Goal: Task Accomplishment & Management: Manage account settings

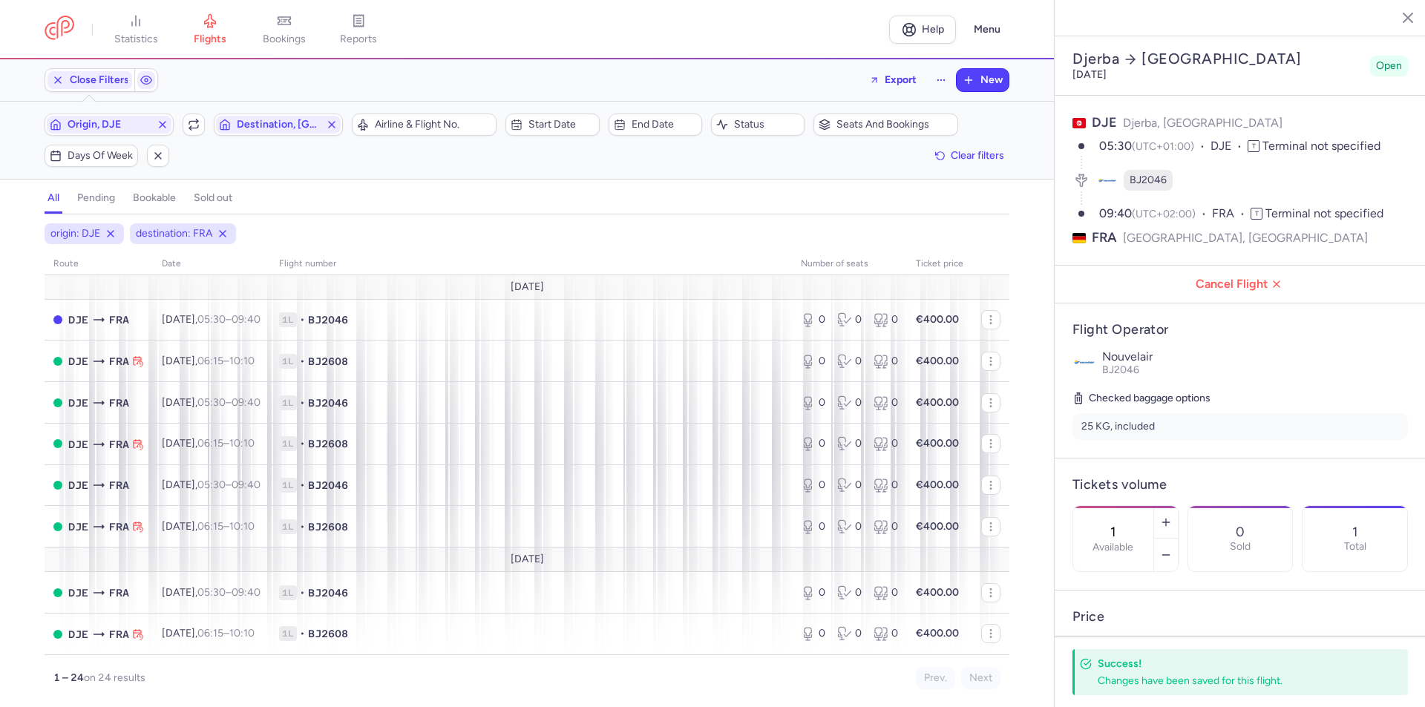
select select "days"
click at [118, 126] on span "Origin, DJE" at bounding box center [109, 125] width 83 height 12
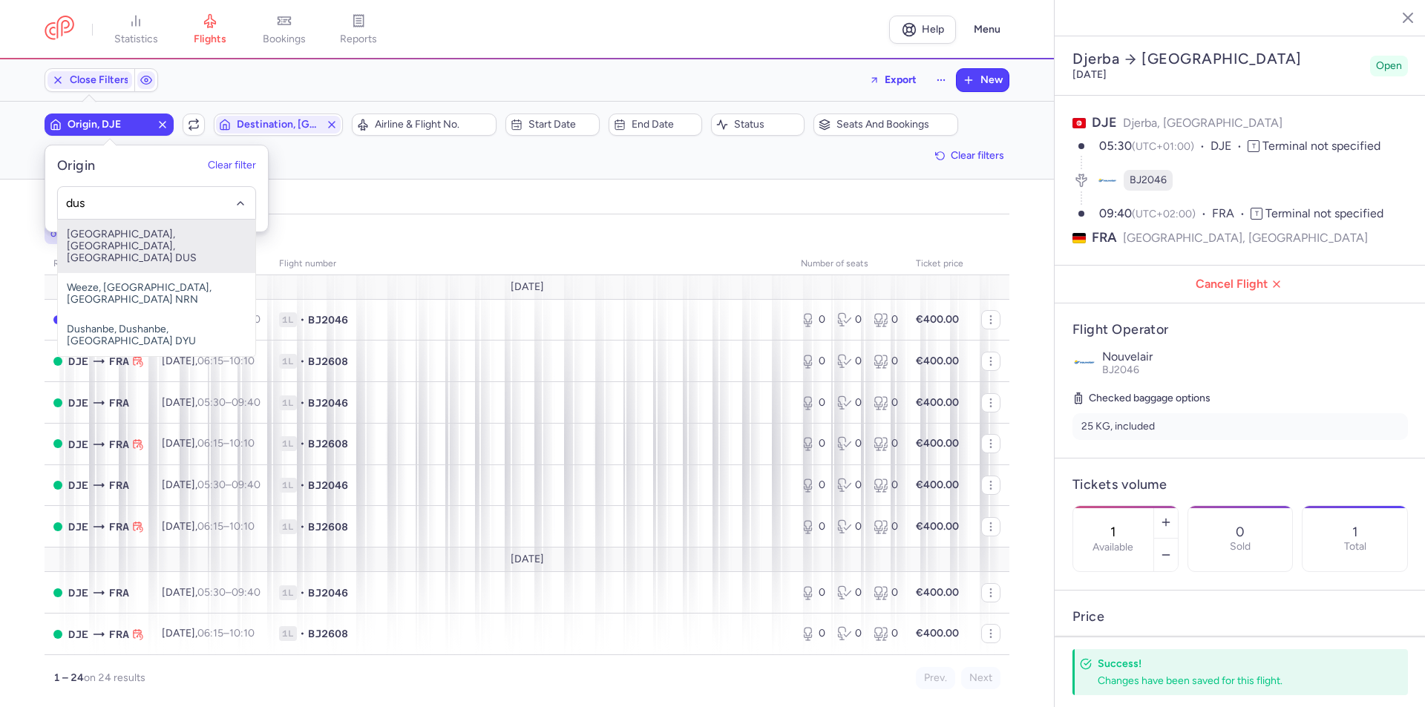
click at [151, 255] on span "[GEOGRAPHIC_DATA], [GEOGRAPHIC_DATA], [GEOGRAPHIC_DATA] DUS" at bounding box center [156, 246] width 197 height 53
type input "dus"
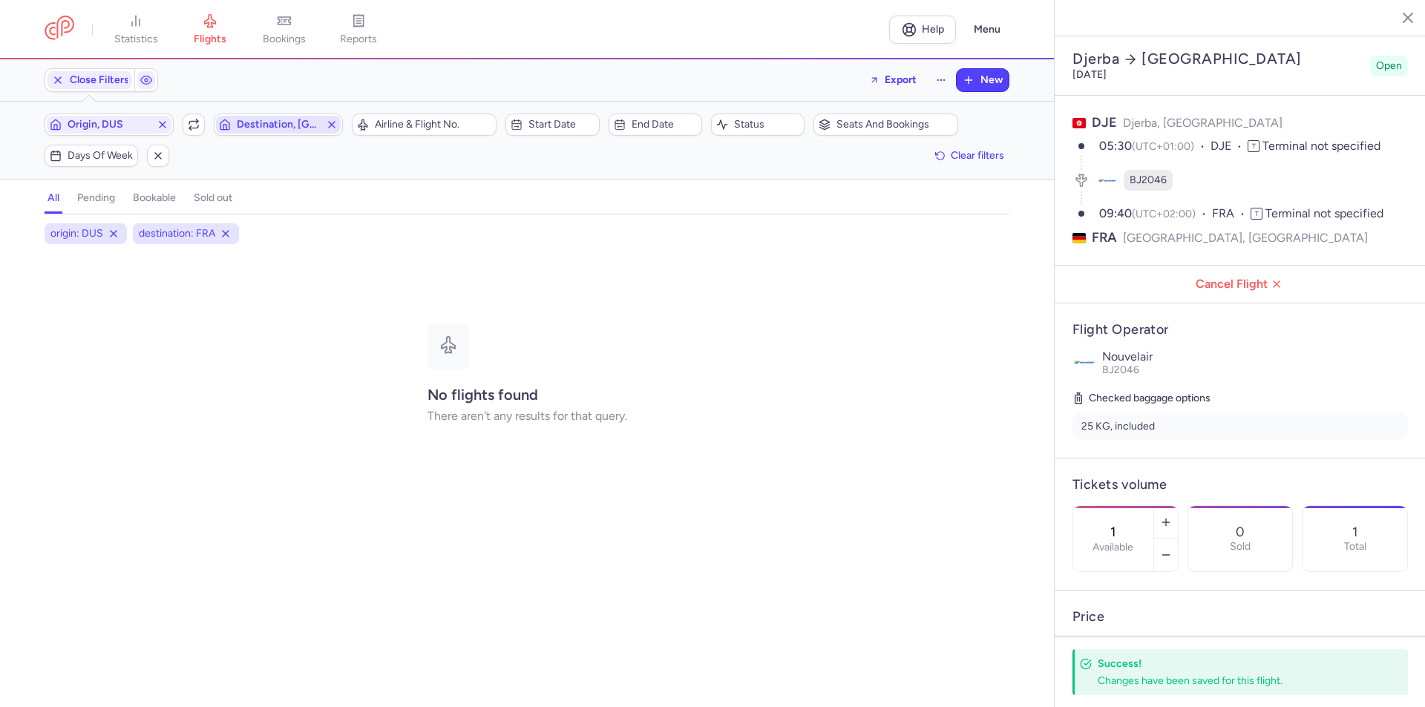
click at [260, 126] on span "Destination, [GEOGRAPHIC_DATA]" at bounding box center [278, 125] width 83 height 12
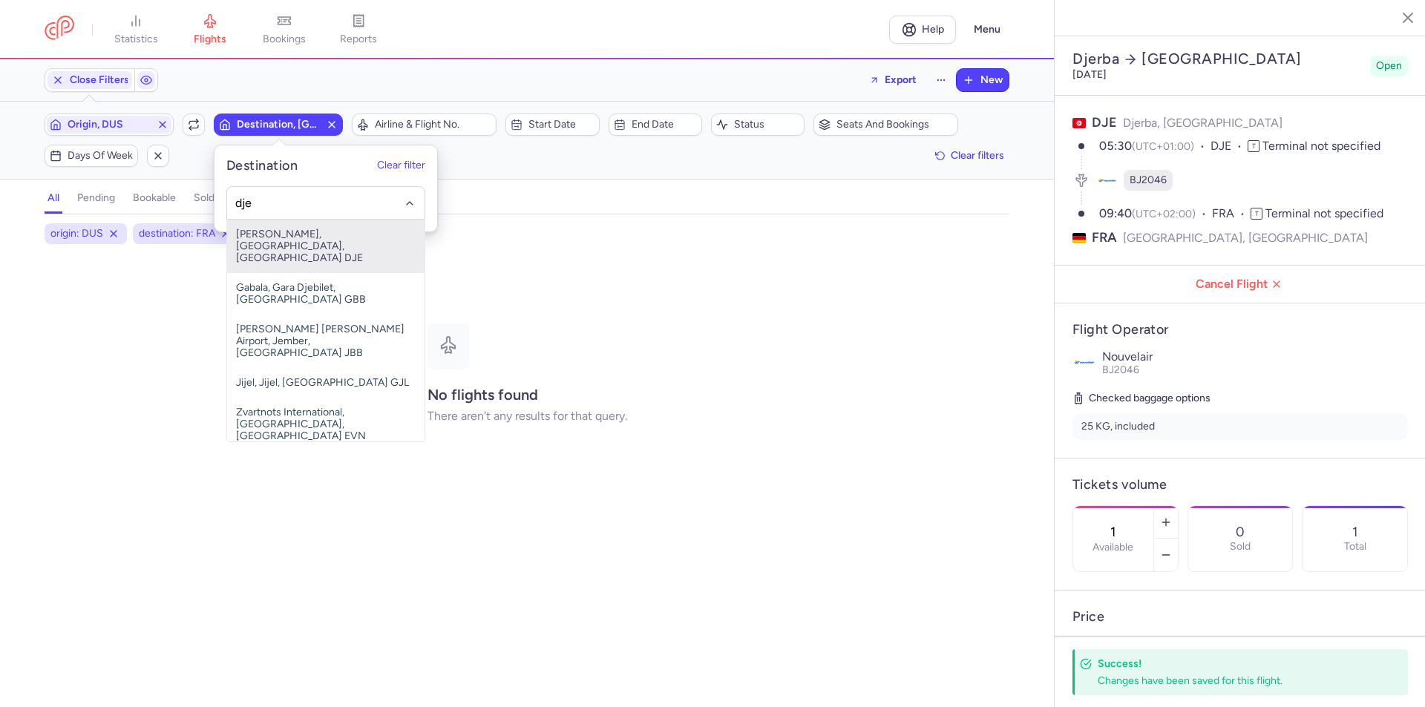
click at [309, 235] on span "[PERSON_NAME], [GEOGRAPHIC_DATA], [GEOGRAPHIC_DATA] DJE" at bounding box center [325, 246] width 197 height 53
type input "dje"
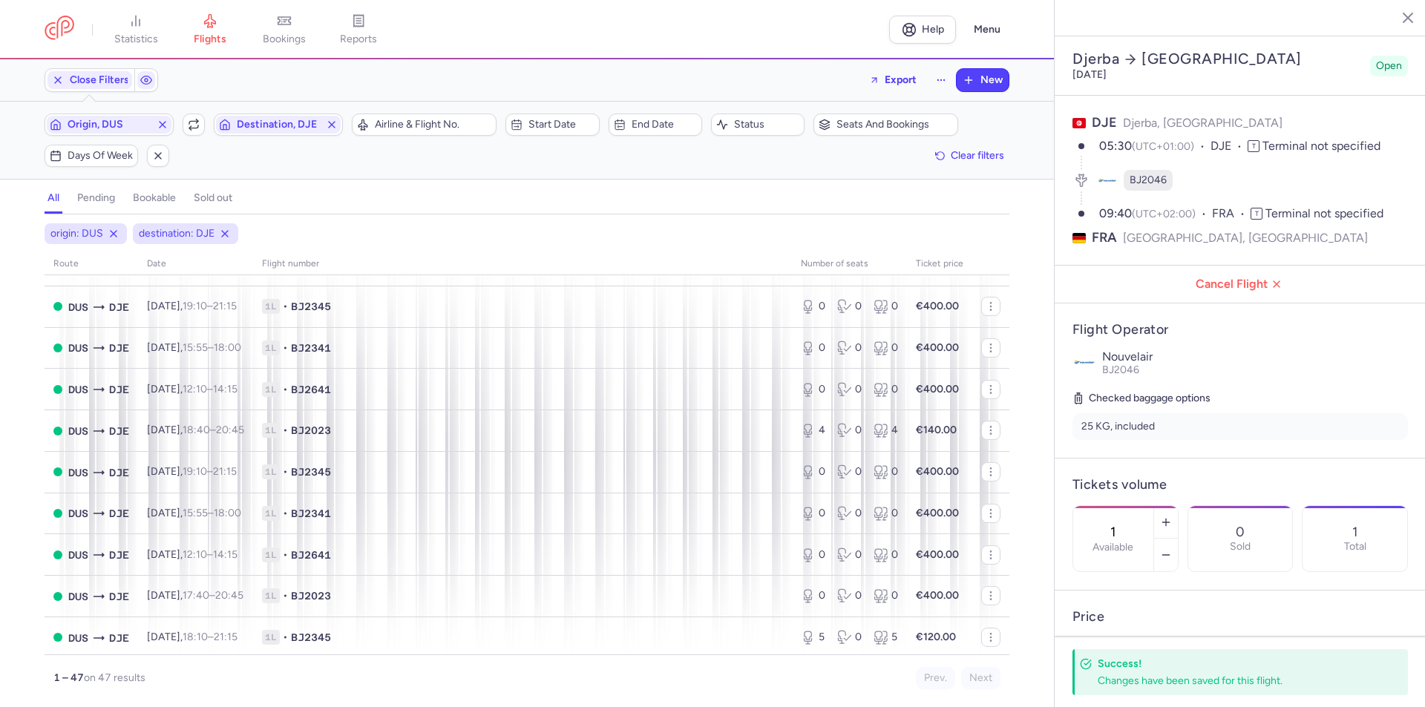
scroll to position [1633, 0]
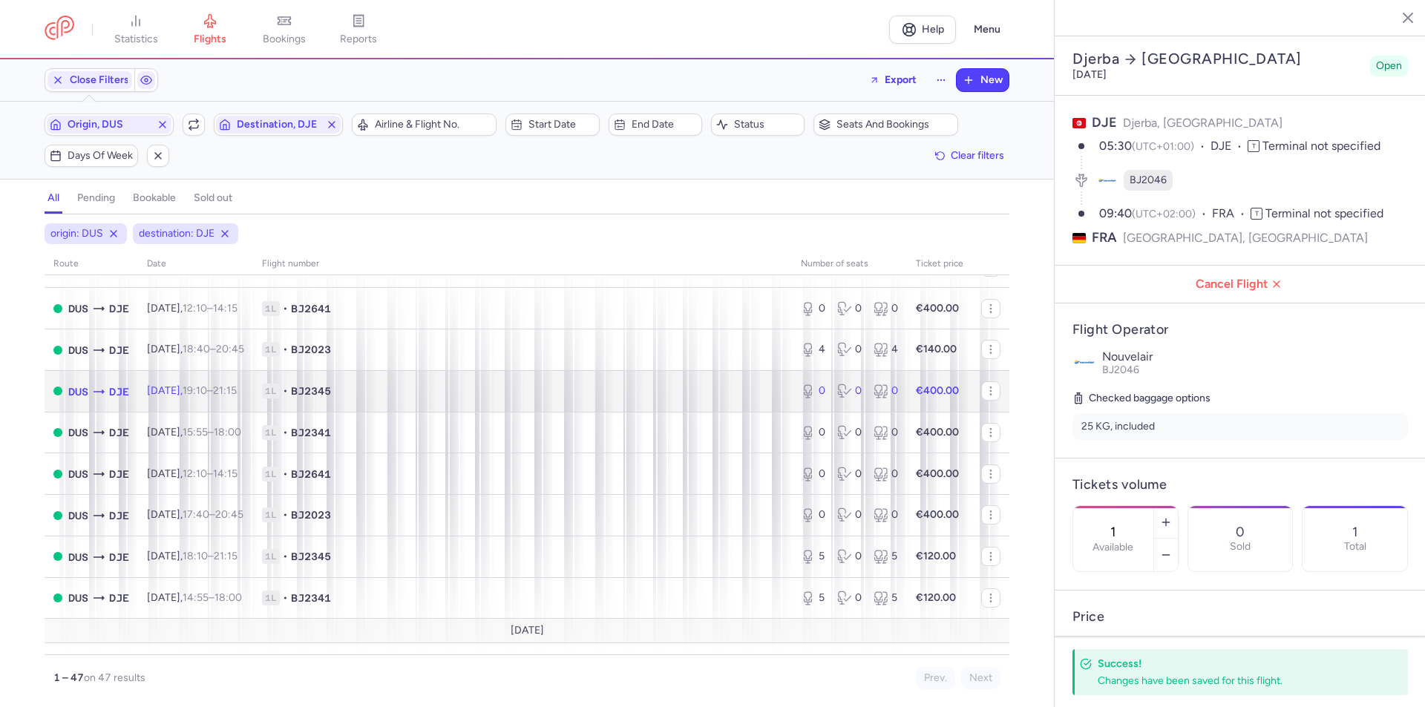
click at [207, 402] on td "[DATE] 19:10 – 21:15 +0" at bounding box center [195, 391] width 115 height 42
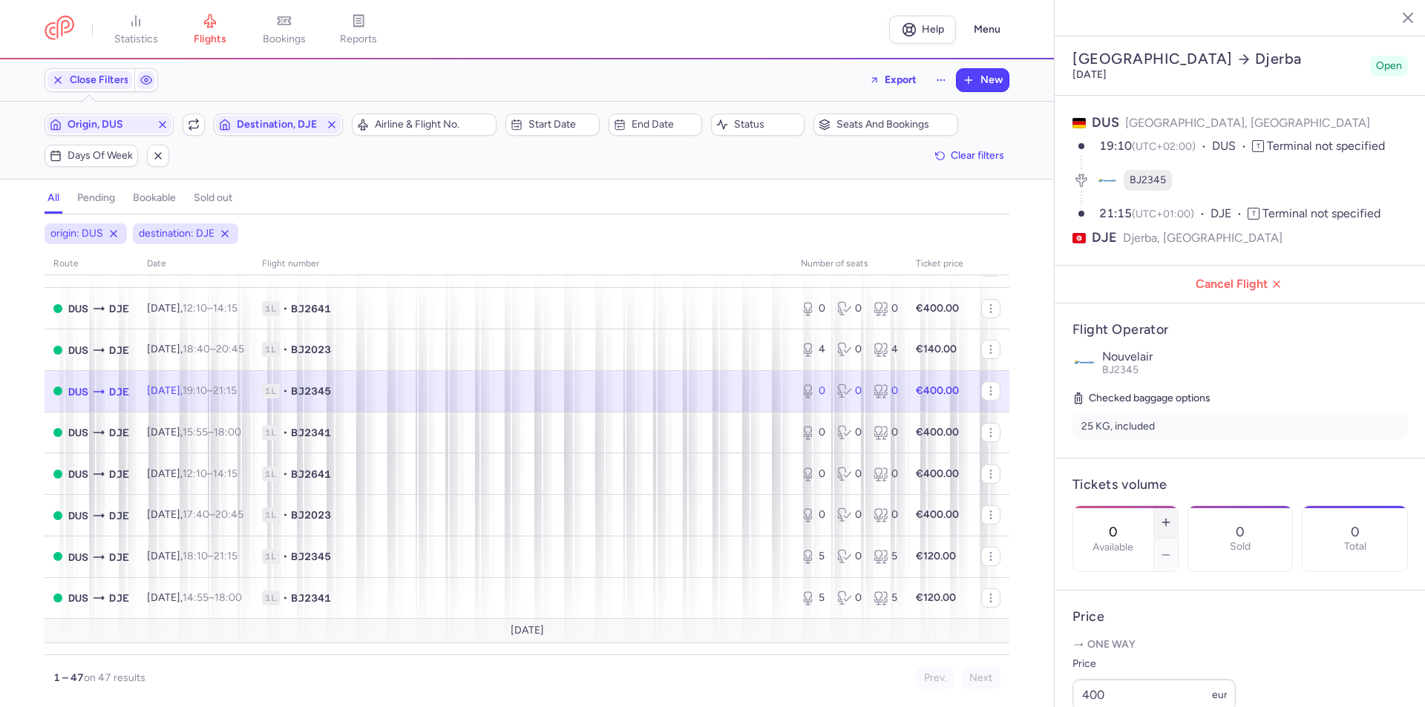
click at [1169, 522] on line "button" at bounding box center [1165, 522] width 7 height 0
type input "2"
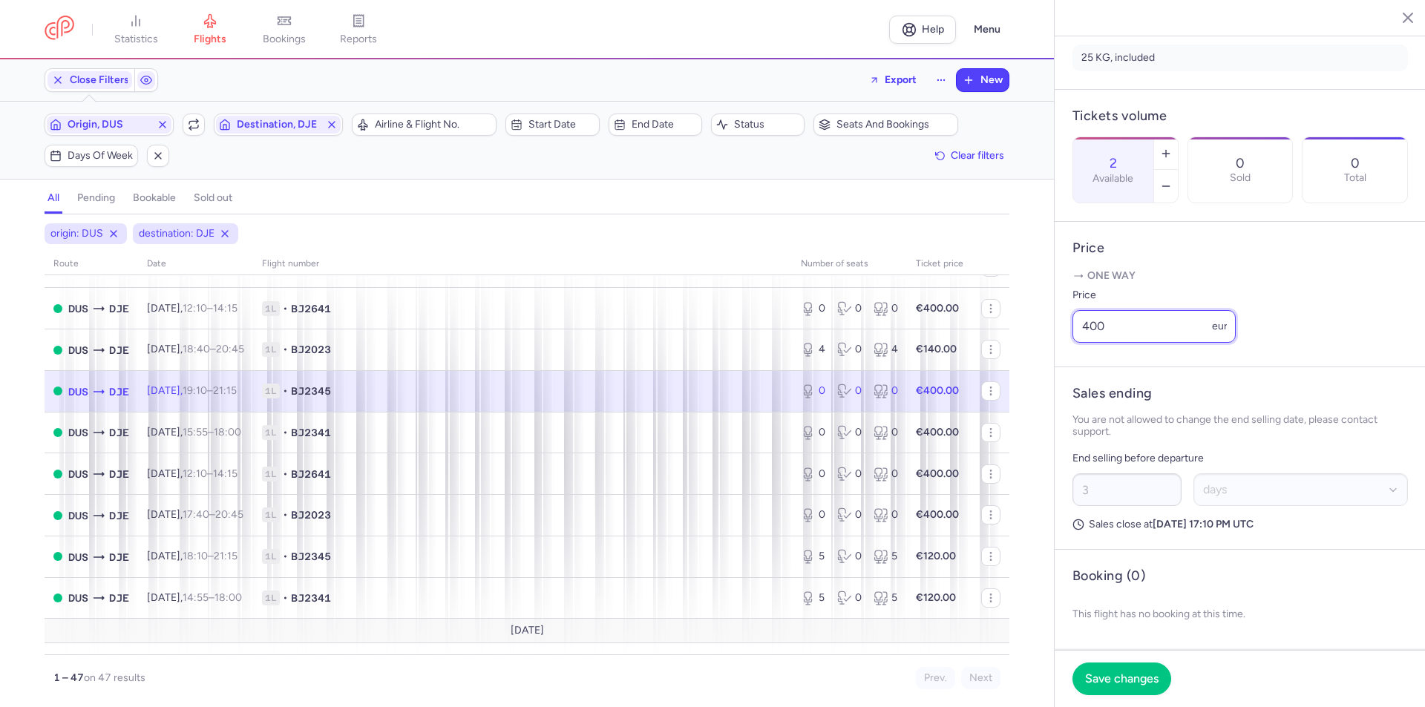
click at [1126, 329] on input "400" at bounding box center [1153, 326] width 163 height 33
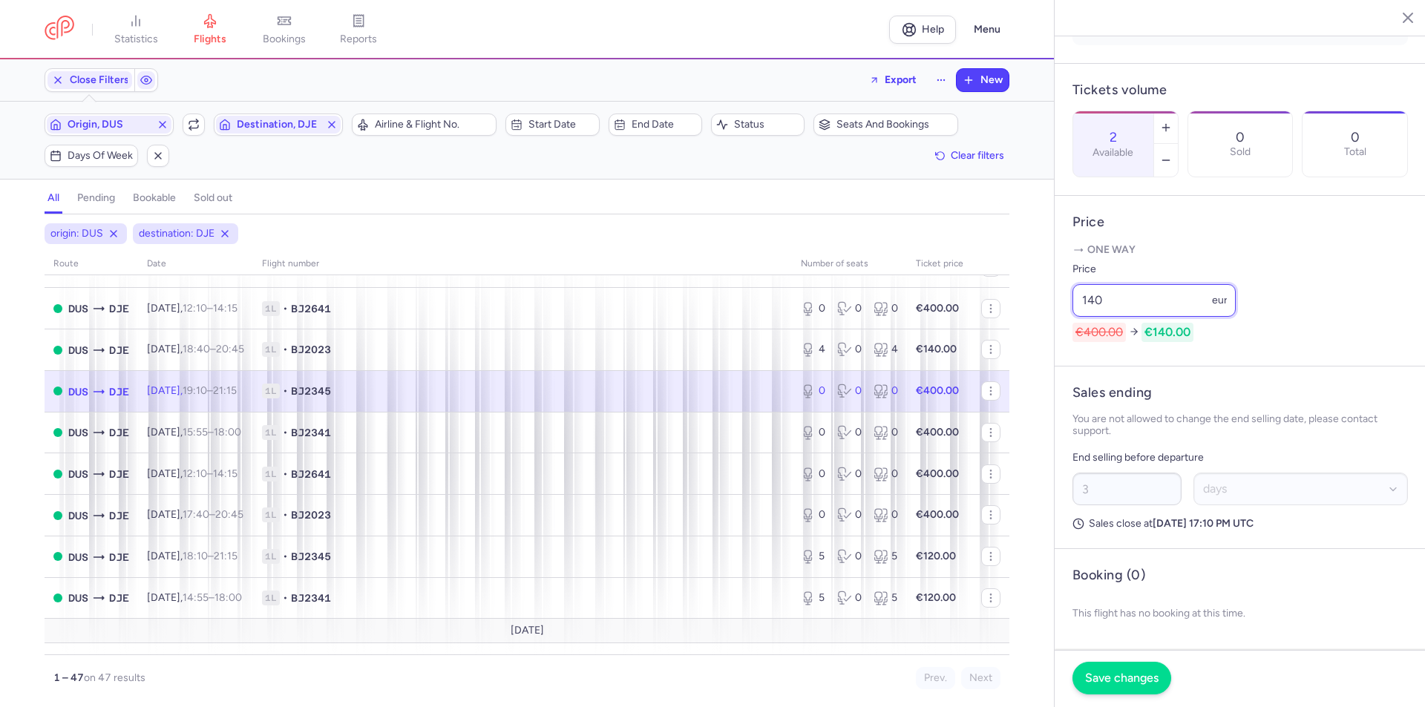
type input "140"
click at [1120, 686] on button "Save changes" at bounding box center [1121, 678] width 99 height 33
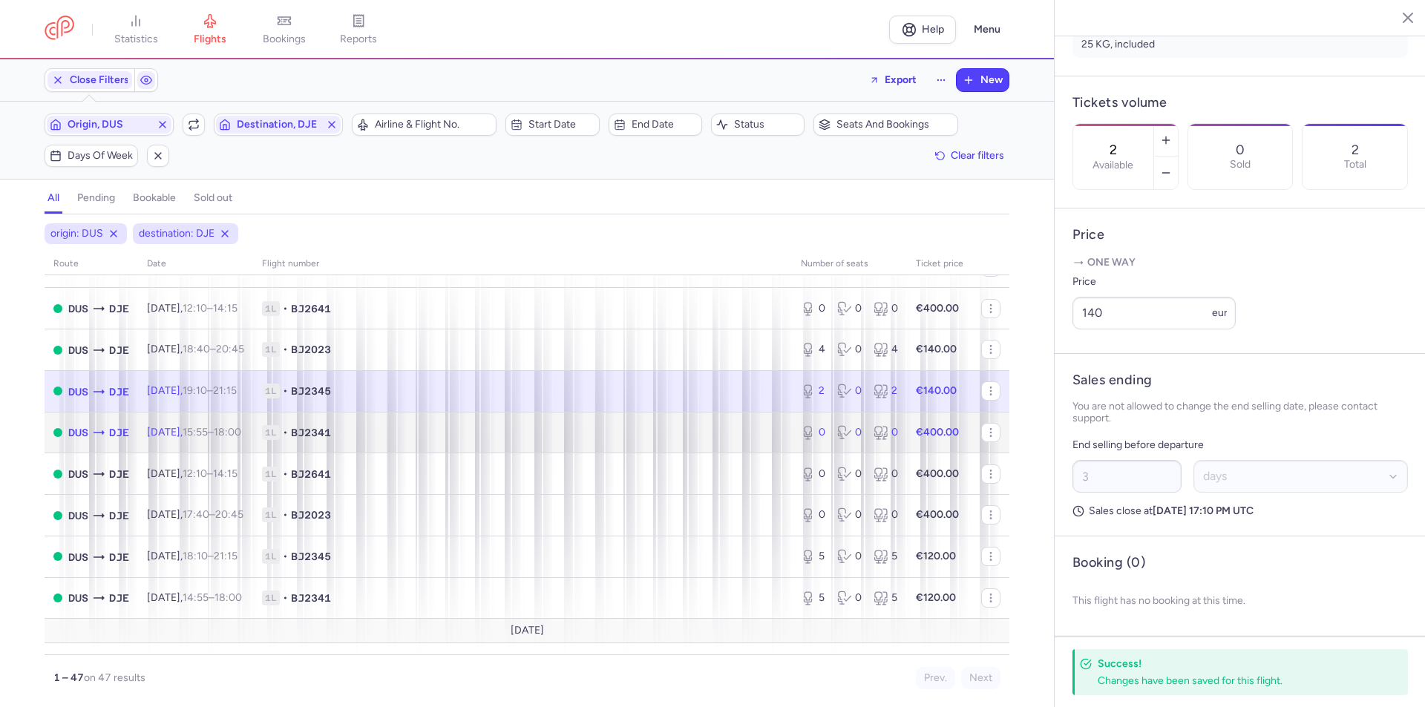
click at [202, 439] on td "[DATE] 15:55 – 18:00 +0" at bounding box center [195, 433] width 115 height 42
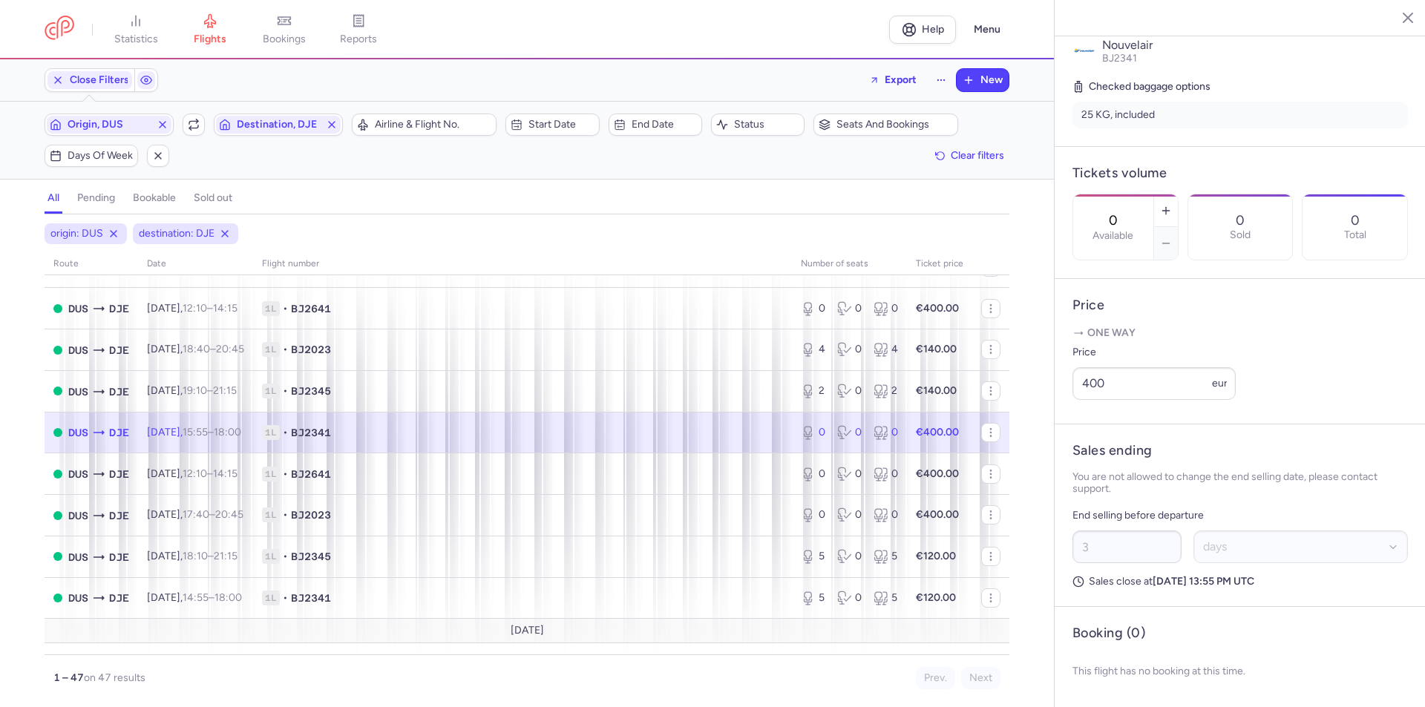
scroll to position [351, 0]
click at [1178, 194] on button "button" at bounding box center [1166, 210] width 24 height 33
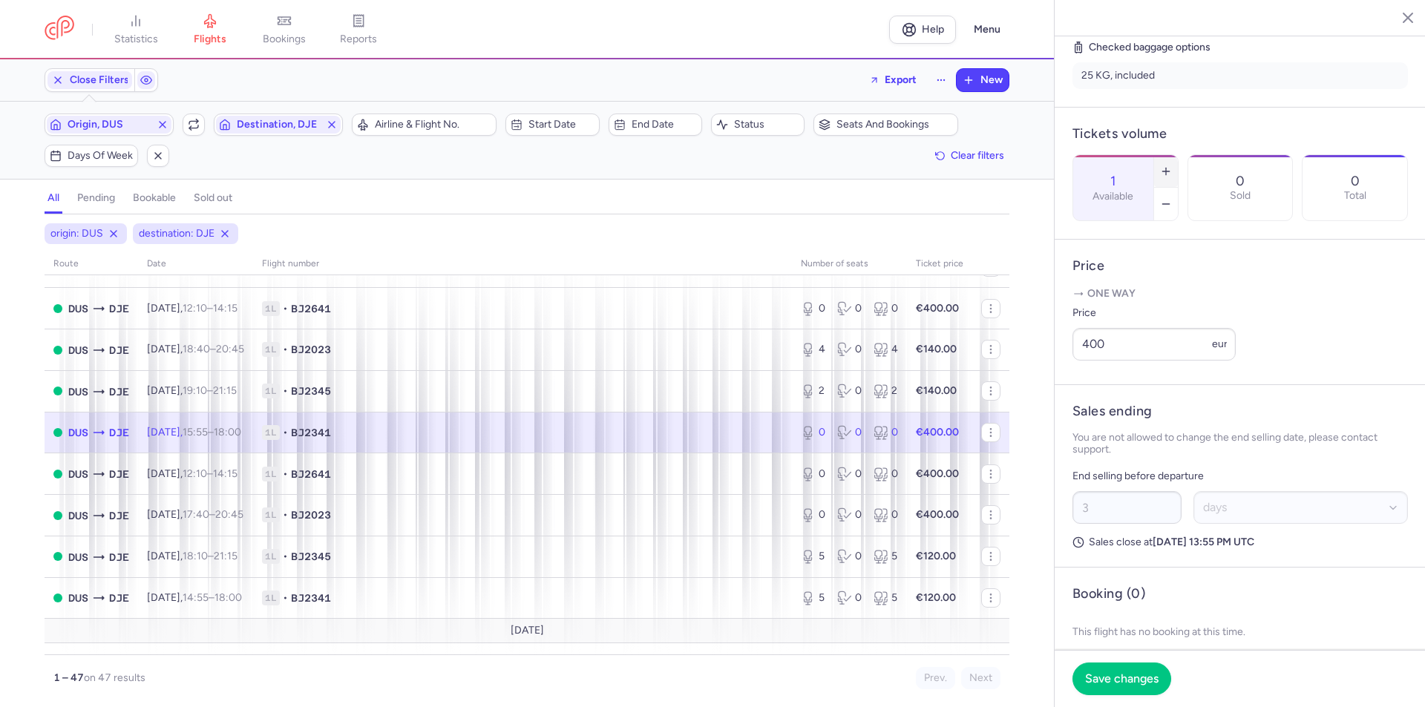
type input "2"
drag, startPoint x: 1120, startPoint y: 375, endPoint x: 1062, endPoint y: 379, distance: 58.0
click at [1062, 379] on article "Price One way Price 400 eur" at bounding box center [1240, 312] width 371 height 145
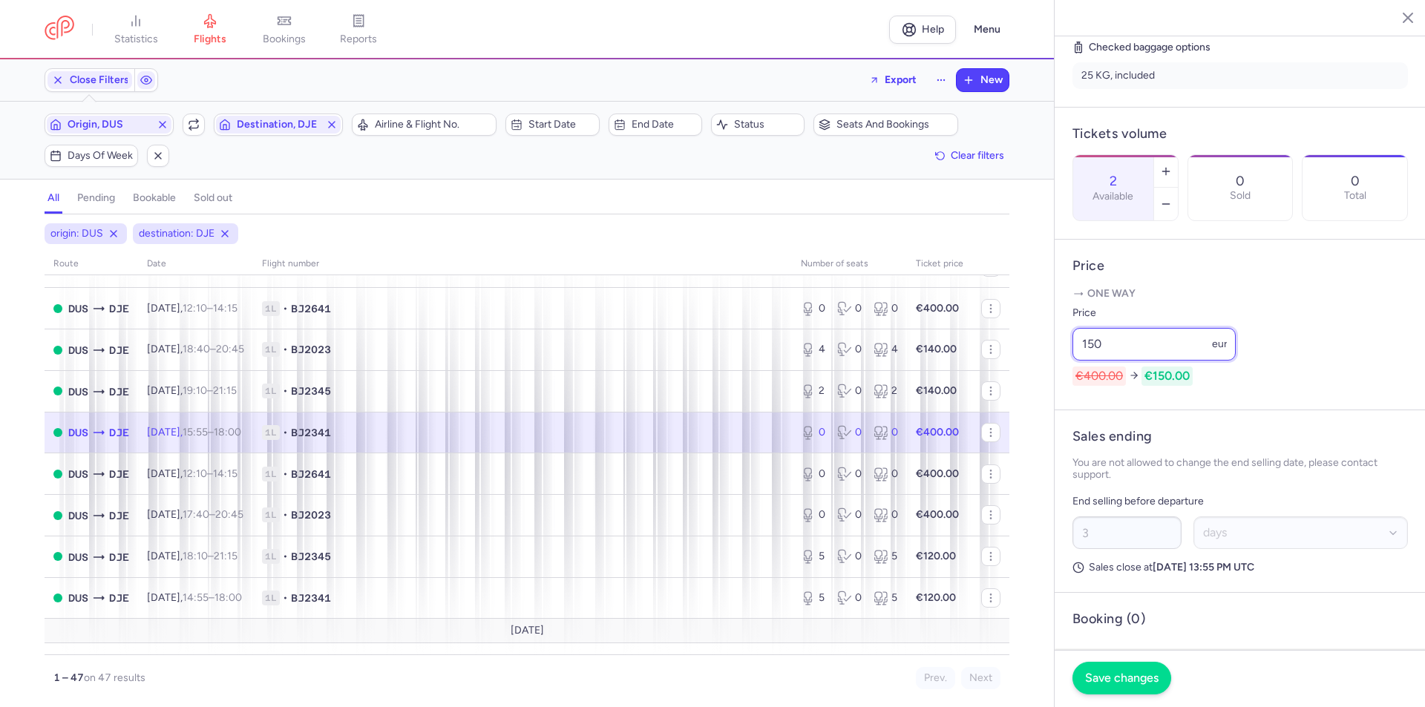
type input "150"
click at [1107, 669] on button "Save changes" at bounding box center [1121, 678] width 99 height 33
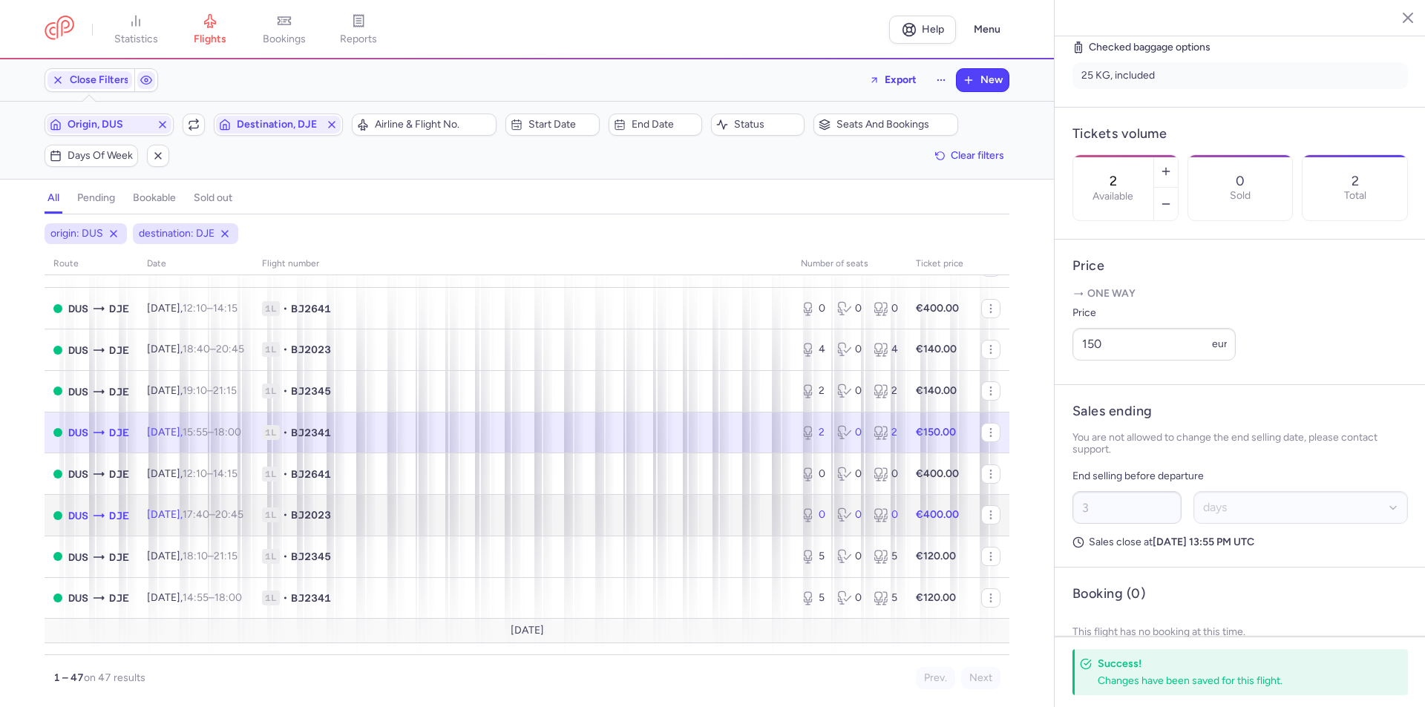
click at [209, 516] on time "17:40" at bounding box center [196, 514] width 27 height 13
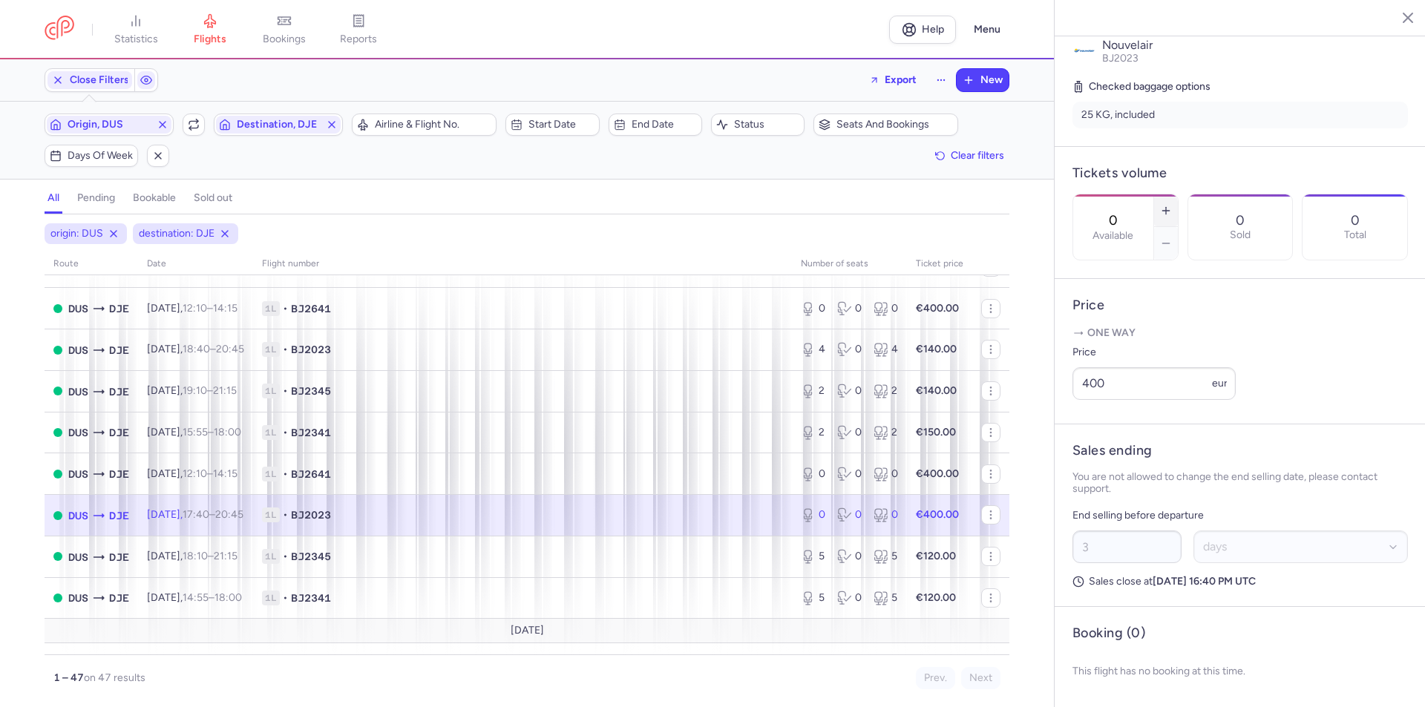
click at [1172, 205] on icon "button" at bounding box center [1166, 211] width 12 height 12
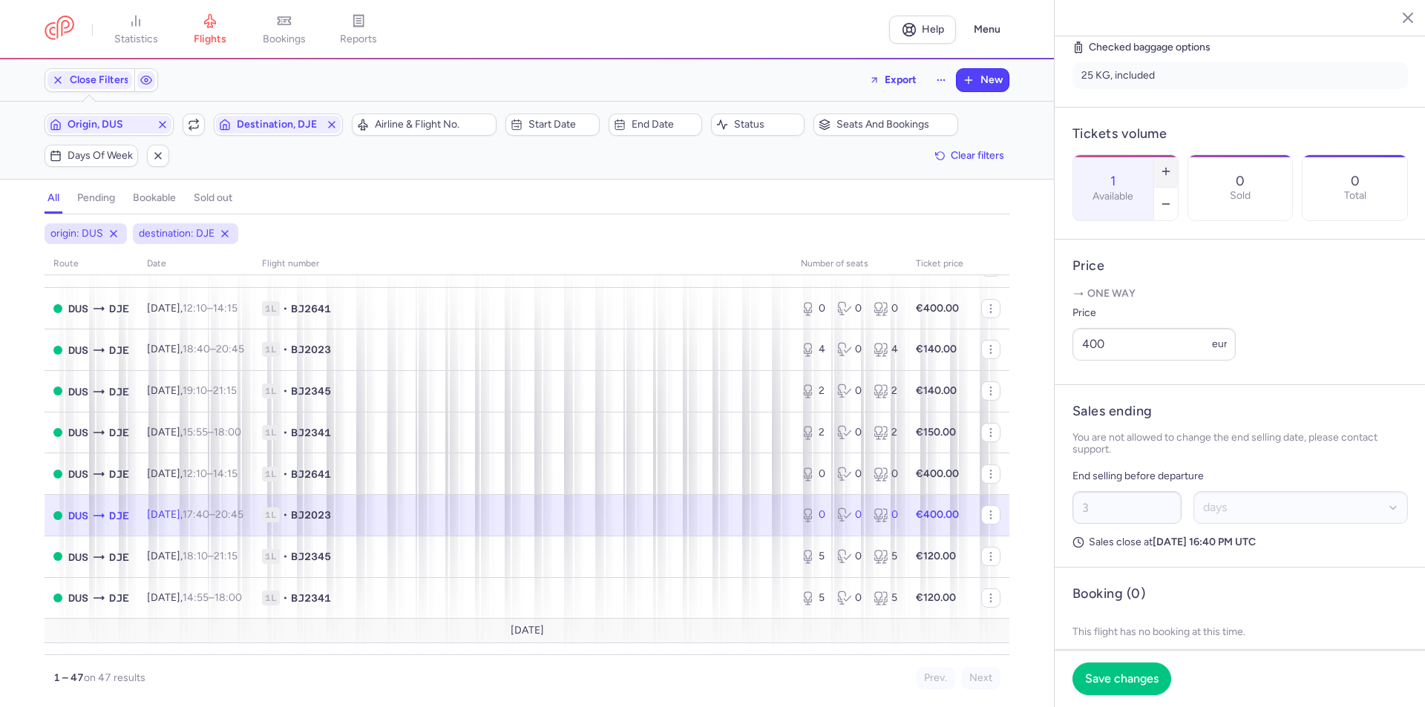
click at [1172, 166] on icon "button" at bounding box center [1166, 172] width 12 height 12
type input "4"
click at [1118, 361] on input "400" at bounding box center [1153, 344] width 163 height 33
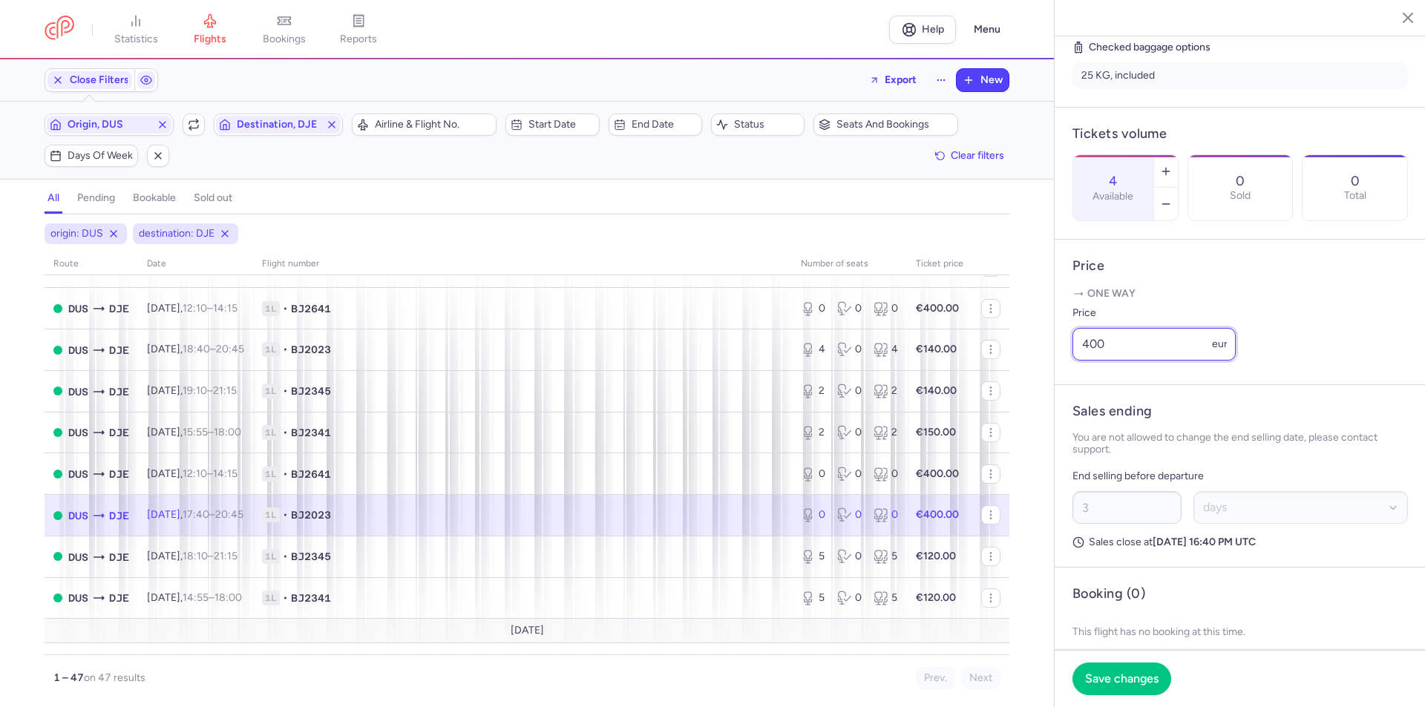
click at [1118, 361] on input "400" at bounding box center [1153, 344] width 163 height 33
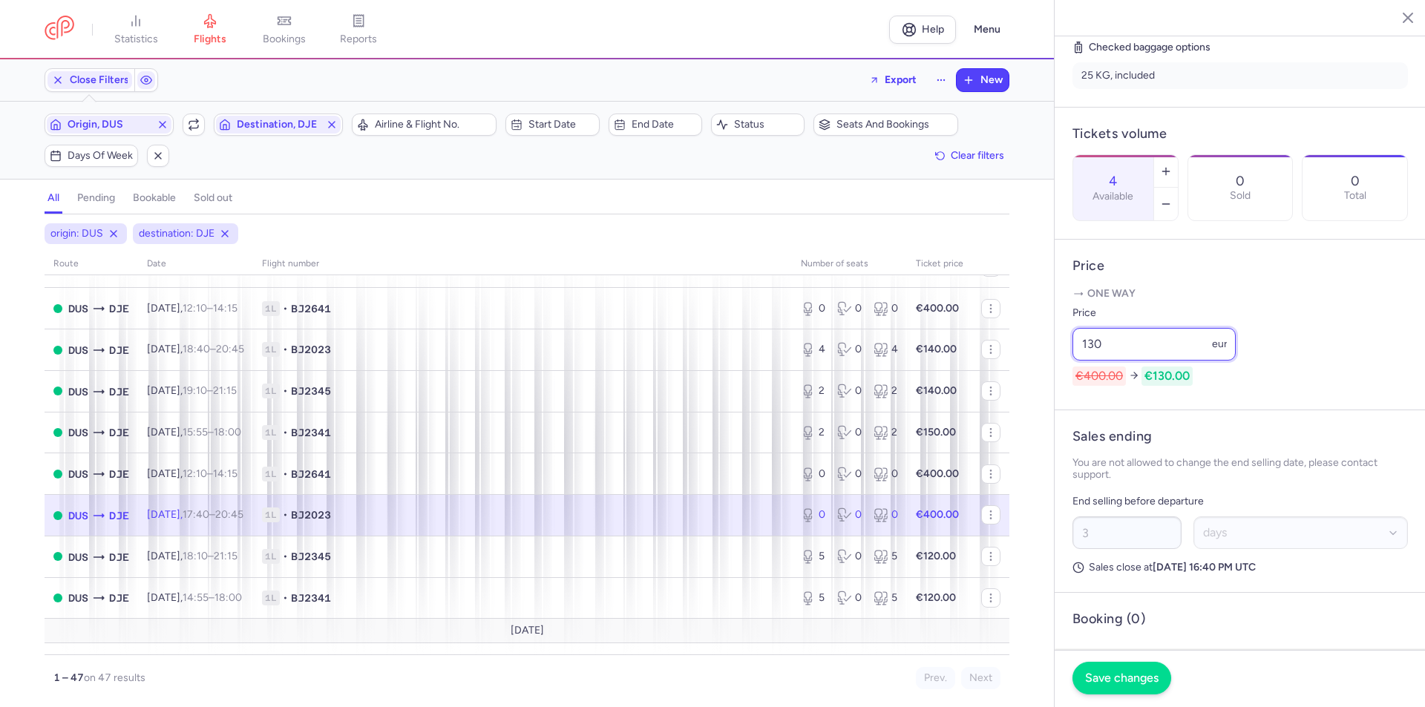
type input "130"
click at [1099, 670] on button "Save changes" at bounding box center [1121, 678] width 99 height 33
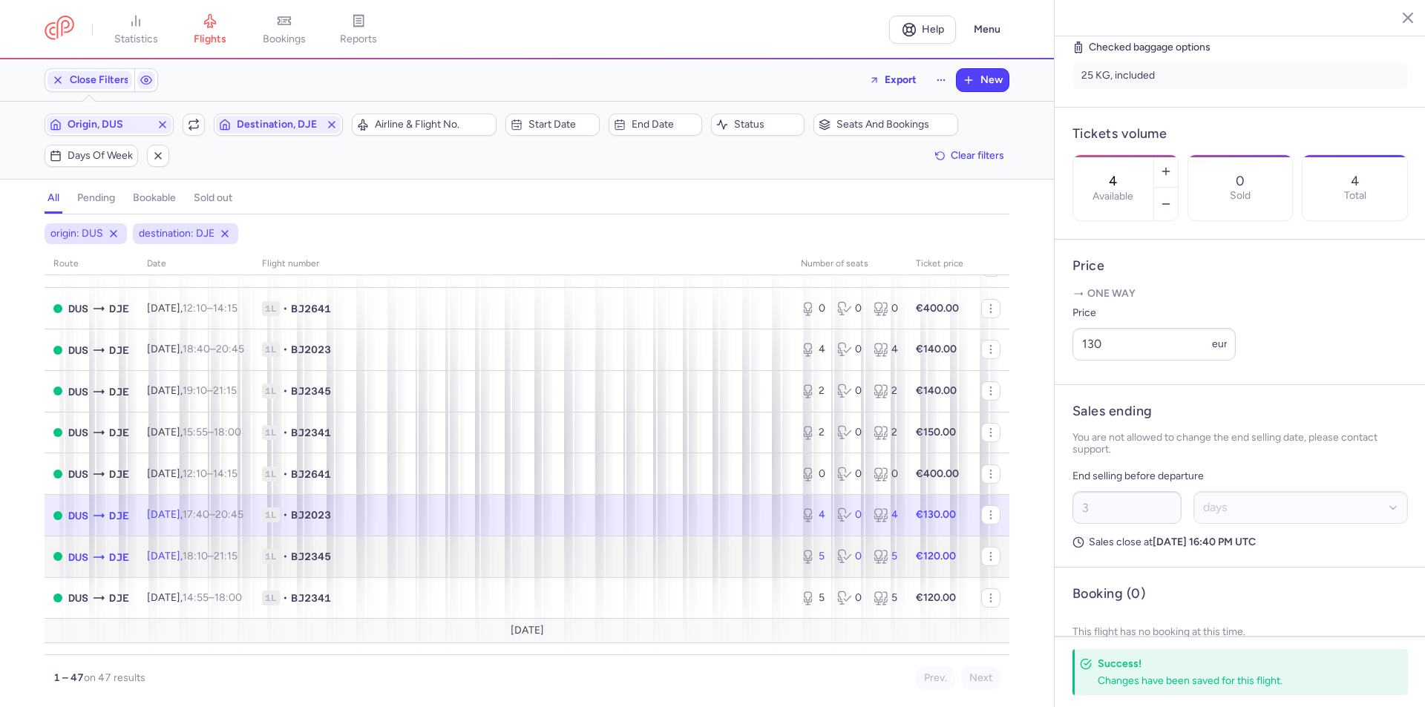
click at [186, 561] on span "[DATE] 18:10 – 21:15 +0" at bounding box center [192, 556] width 91 height 13
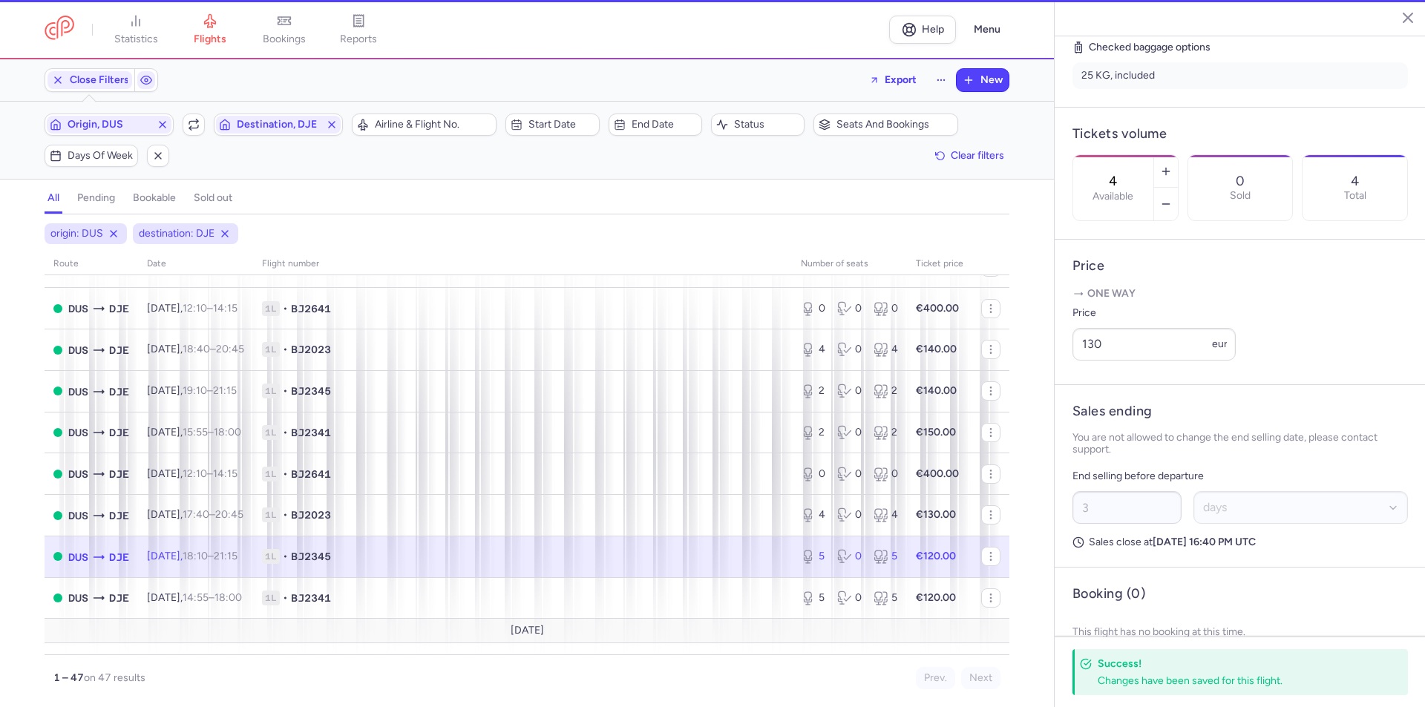
type input "5"
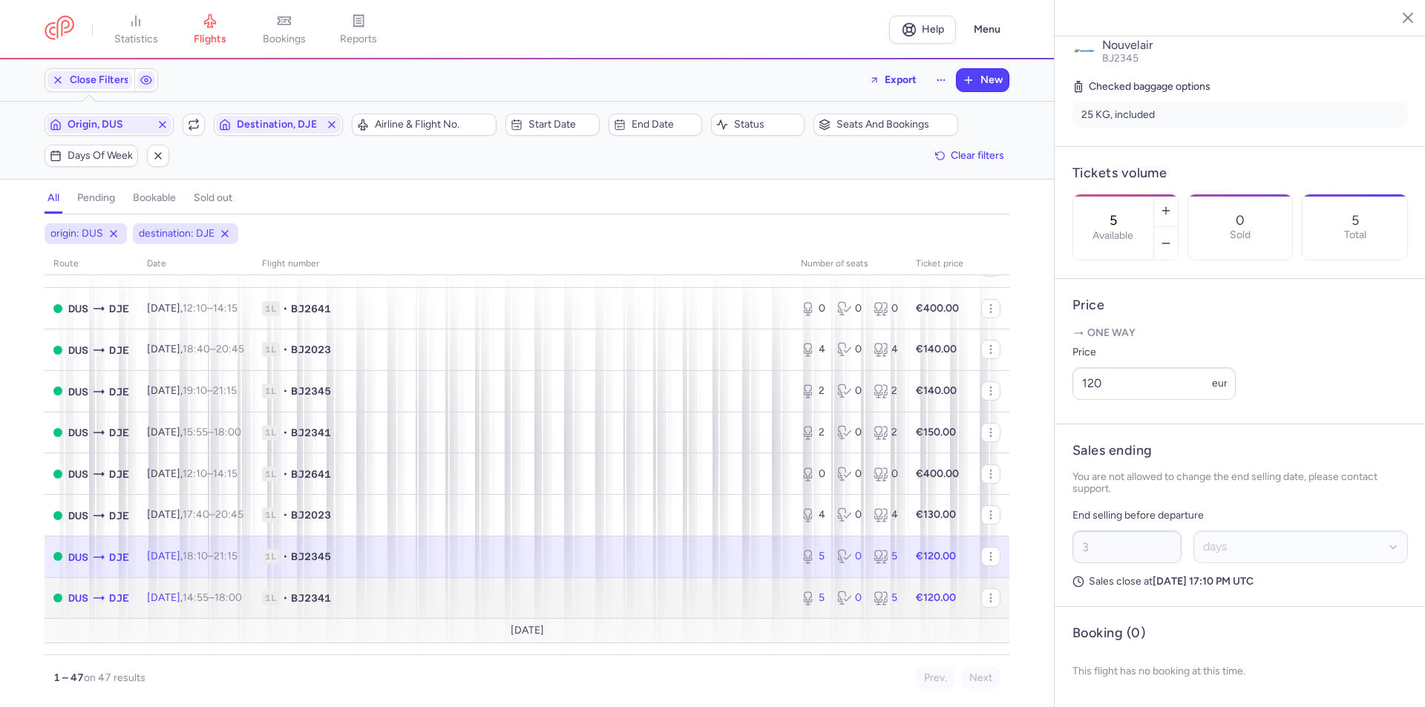
click at [209, 600] on time "14:55" at bounding box center [196, 598] width 26 height 13
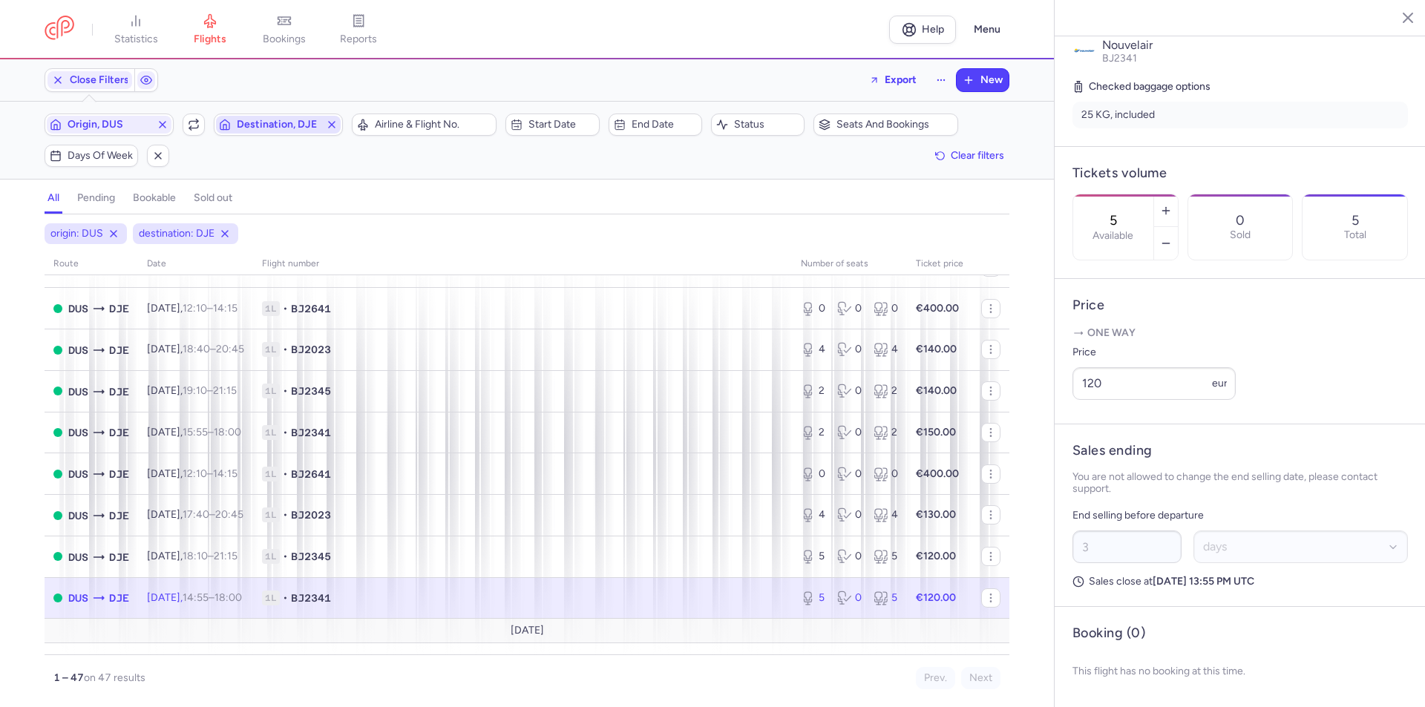
click at [273, 131] on span "Destination, DJE" at bounding box center [278, 125] width 125 height 18
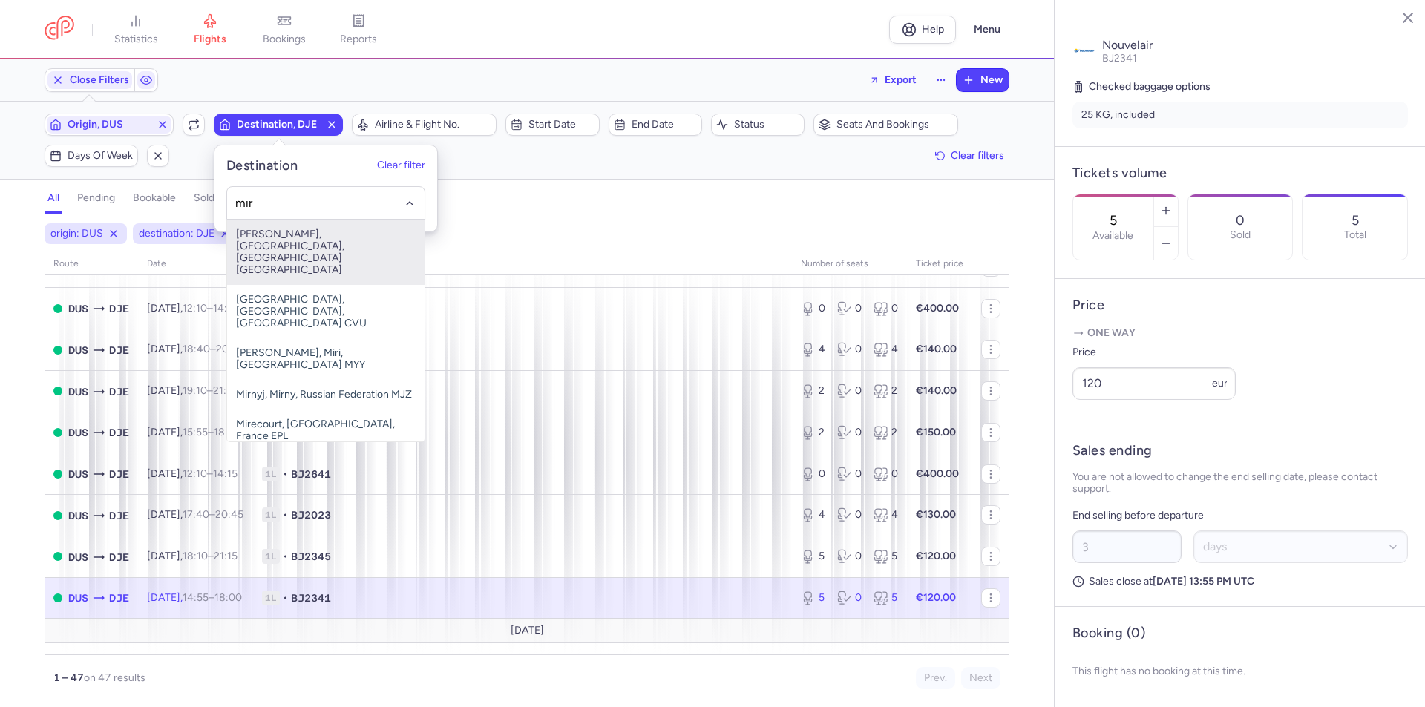
click at [274, 241] on span "[PERSON_NAME], [GEOGRAPHIC_DATA], [GEOGRAPHIC_DATA] [GEOGRAPHIC_DATA]" at bounding box center [325, 252] width 197 height 65
type input "mır"
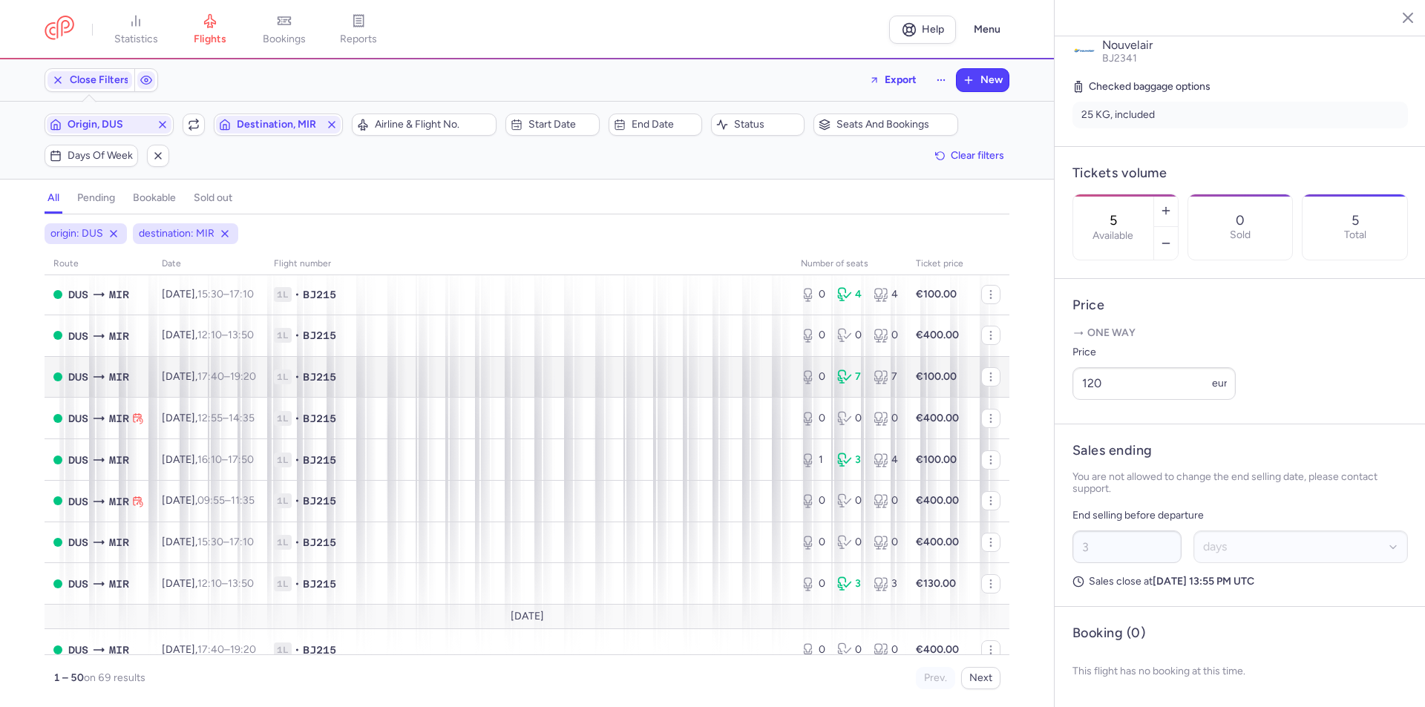
scroll to position [445, 0]
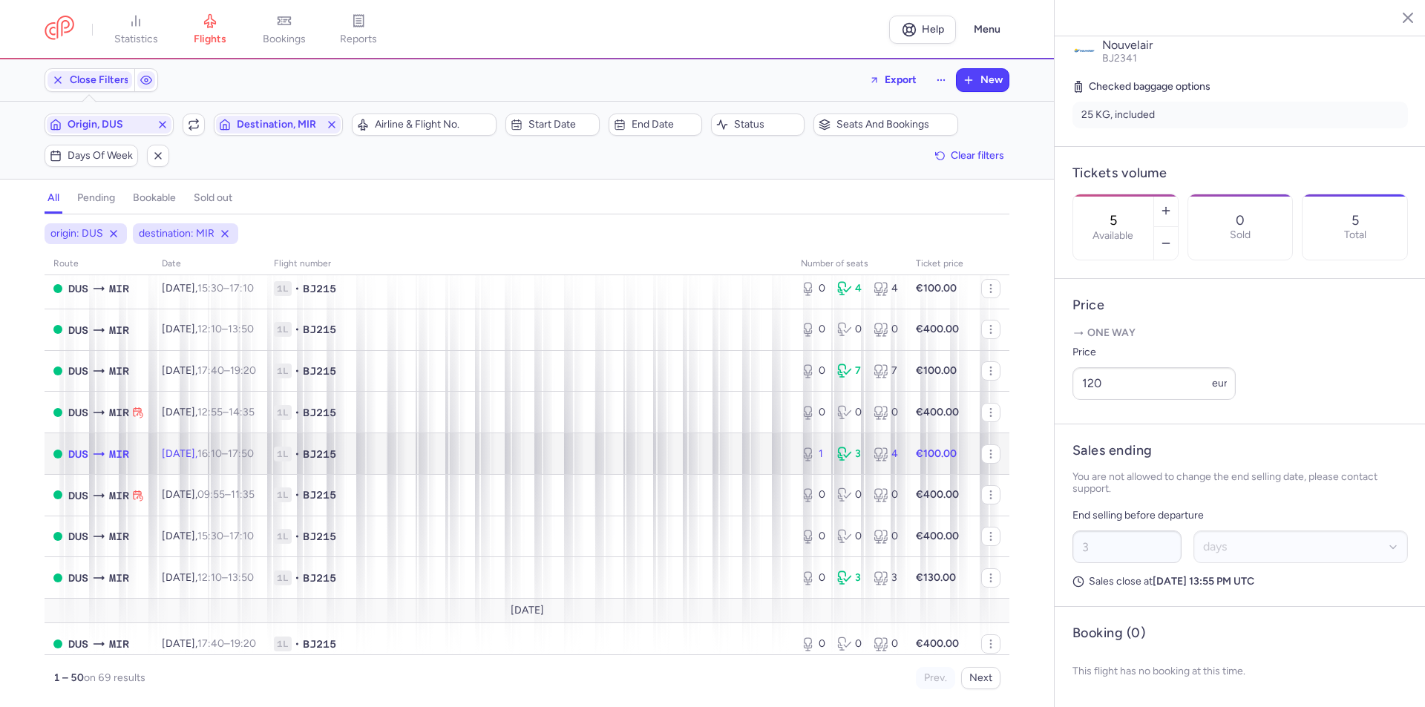
click at [210, 459] on span "[DATE] 16:10 – 17:50 +0" at bounding box center [208, 454] width 92 height 13
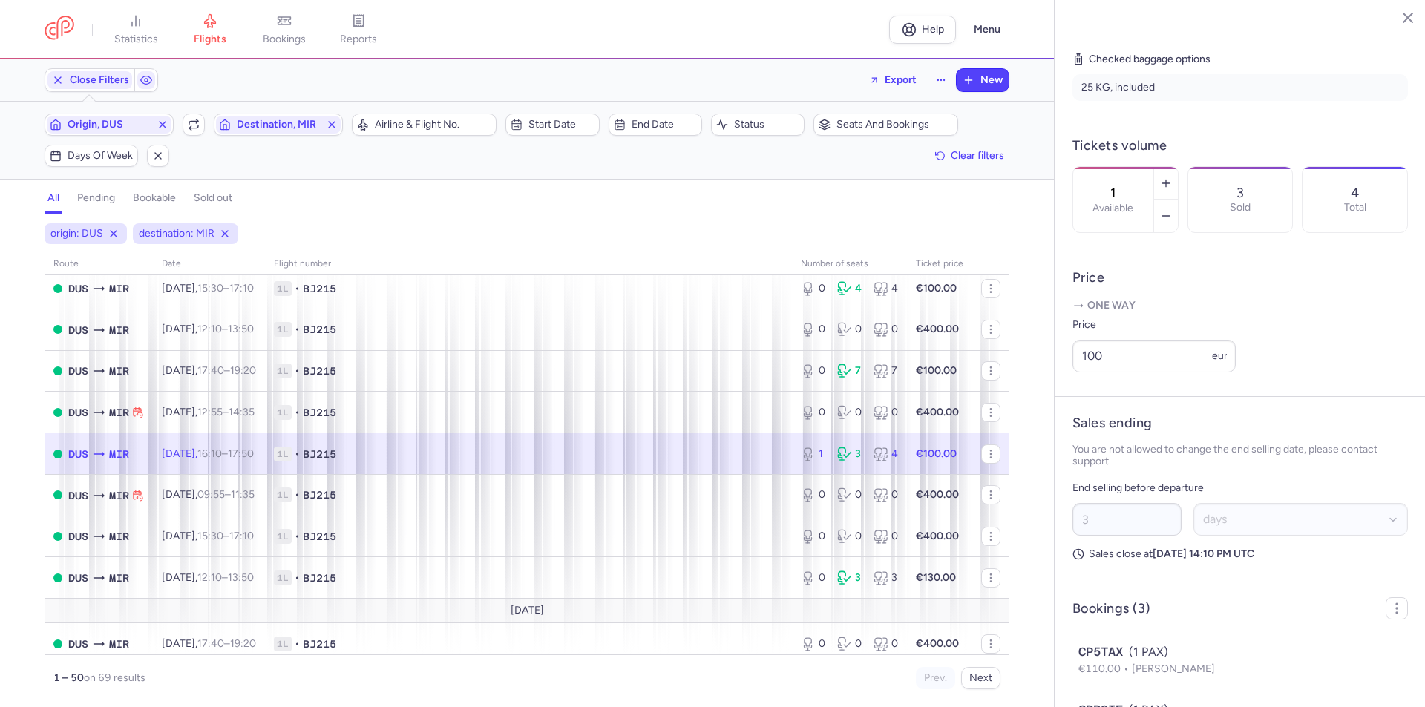
scroll to position [363, 0]
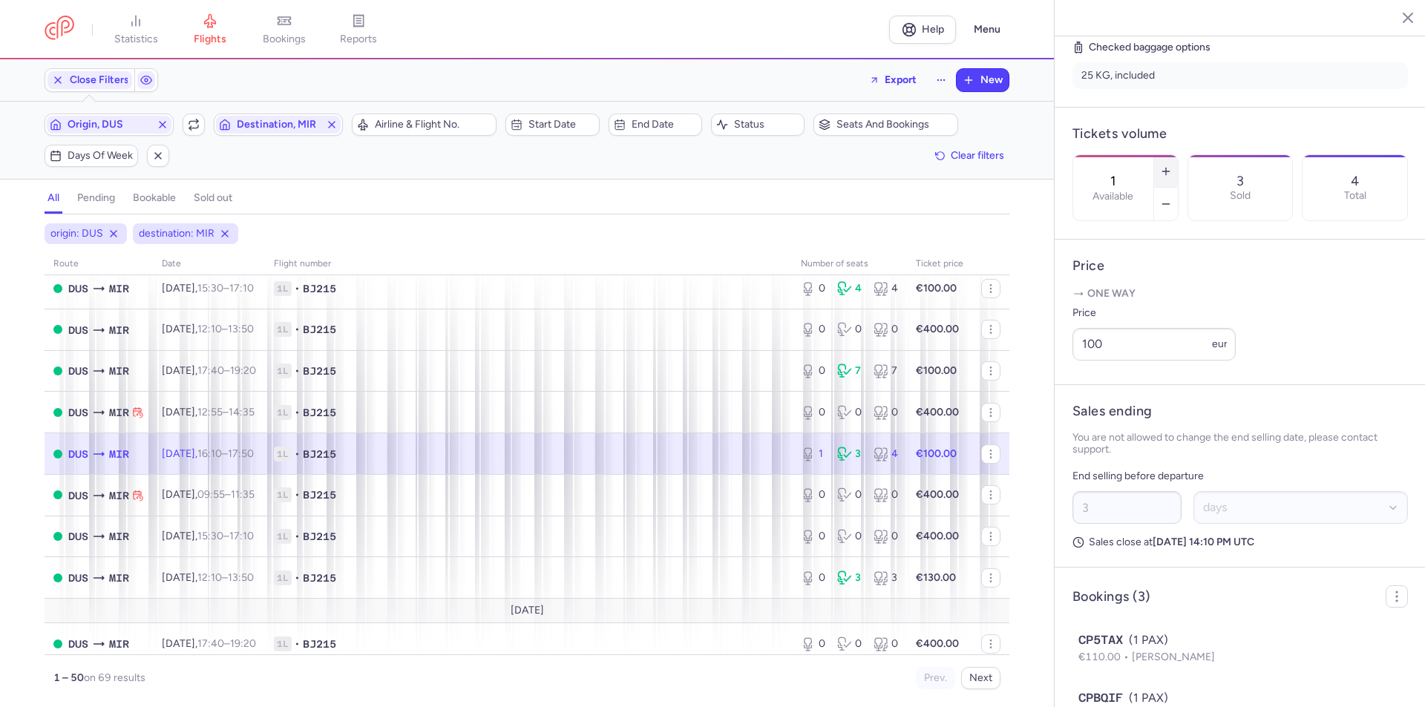
click at [1172, 166] on icon "button" at bounding box center [1166, 172] width 12 height 12
type input "3"
click at [1134, 677] on span "Save changes" at bounding box center [1121, 678] width 73 height 13
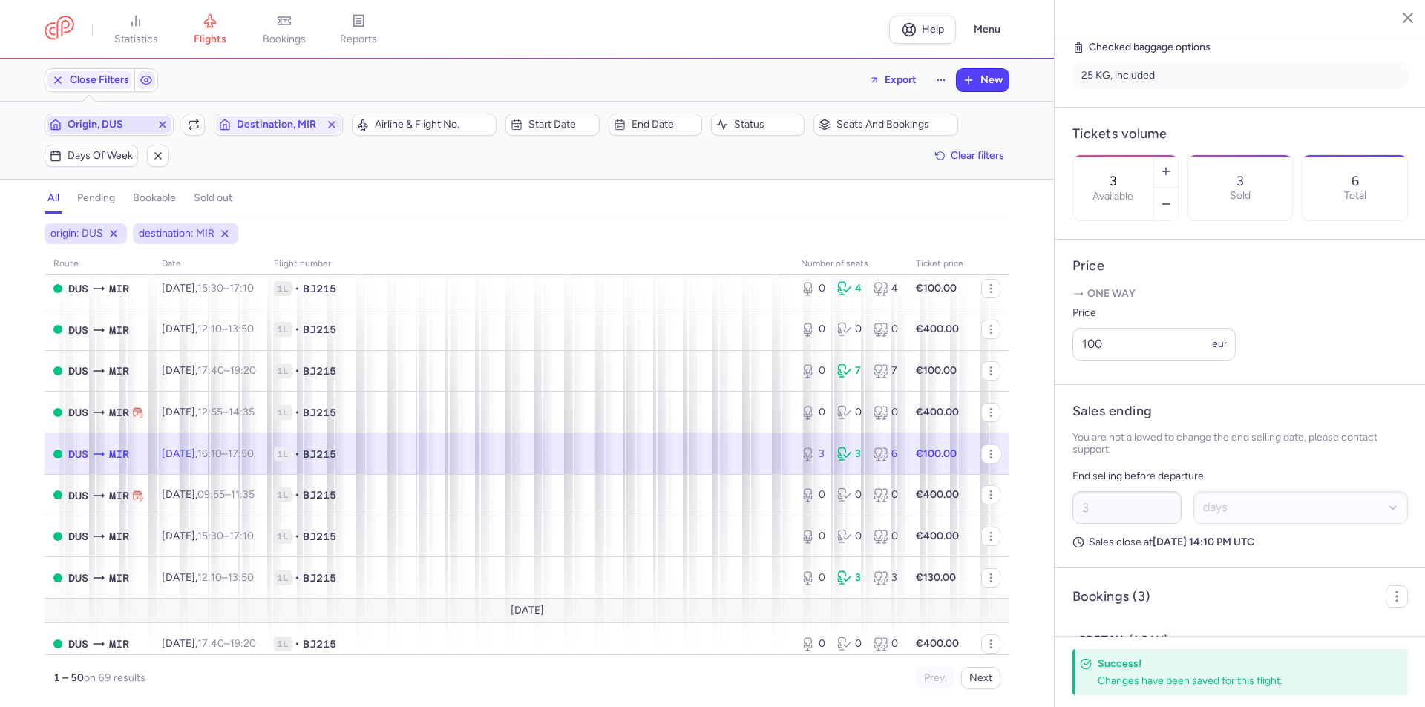
click at [120, 123] on span "Origin, DUS" at bounding box center [109, 125] width 83 height 12
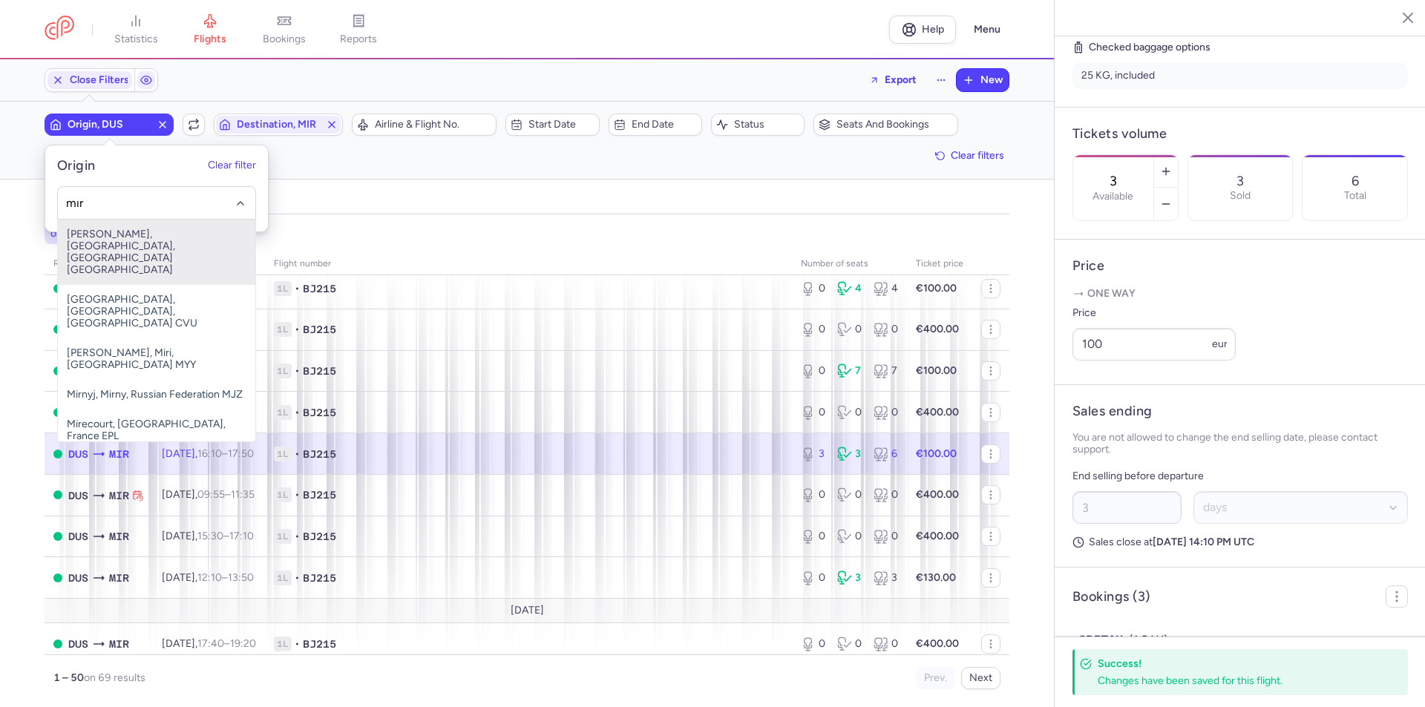
click at [147, 249] on span "[PERSON_NAME], [GEOGRAPHIC_DATA], [GEOGRAPHIC_DATA] [GEOGRAPHIC_DATA]" at bounding box center [156, 252] width 197 height 65
type input "mır"
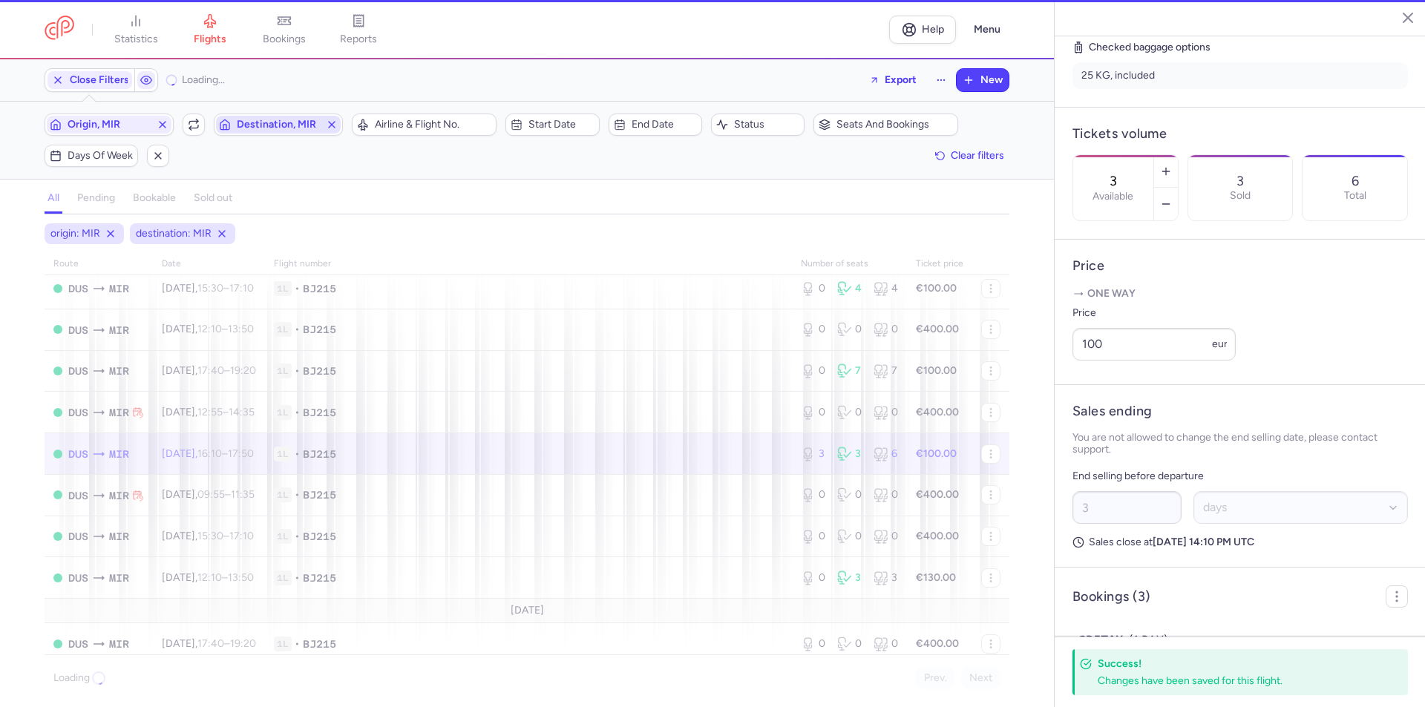
click at [263, 129] on span "Destination, MIR" at bounding box center [278, 125] width 83 height 12
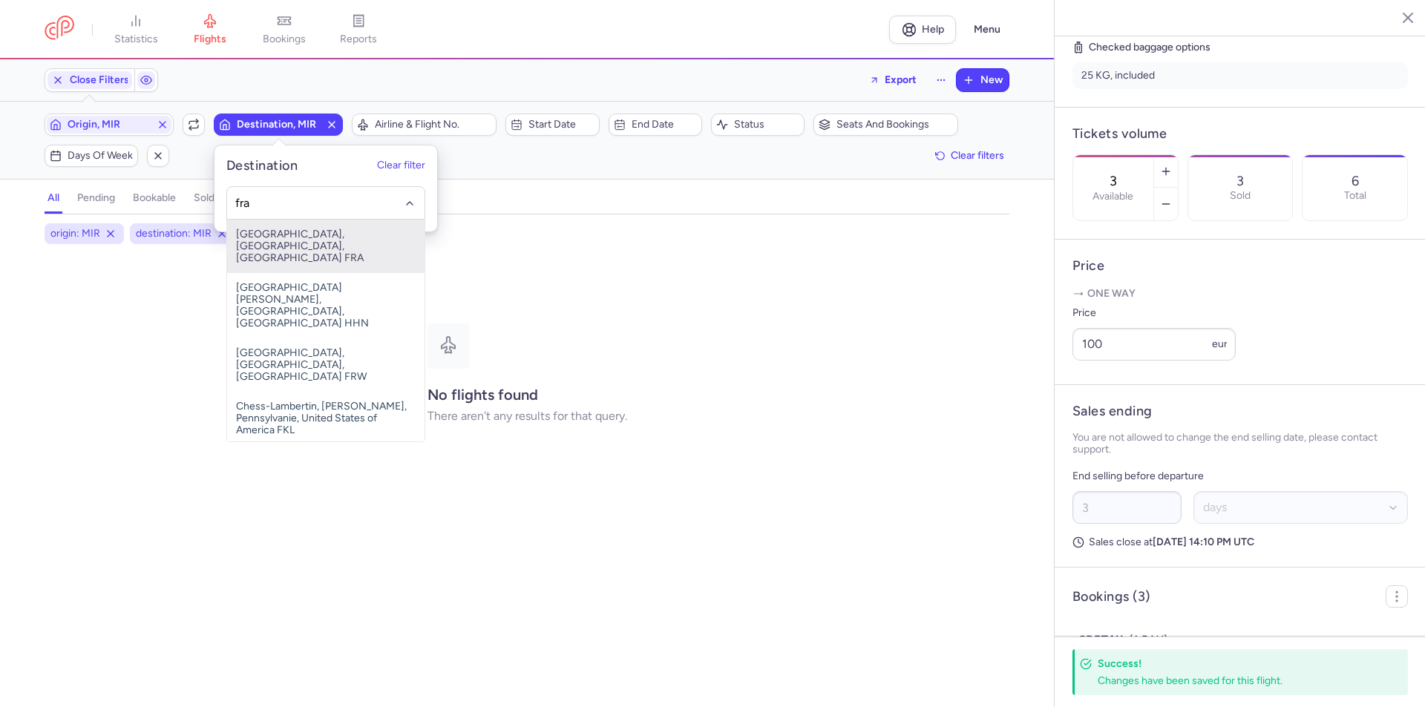
click at [281, 237] on span "[GEOGRAPHIC_DATA], [GEOGRAPHIC_DATA], [GEOGRAPHIC_DATA] FRA" at bounding box center [325, 246] width 197 height 53
type input "fra"
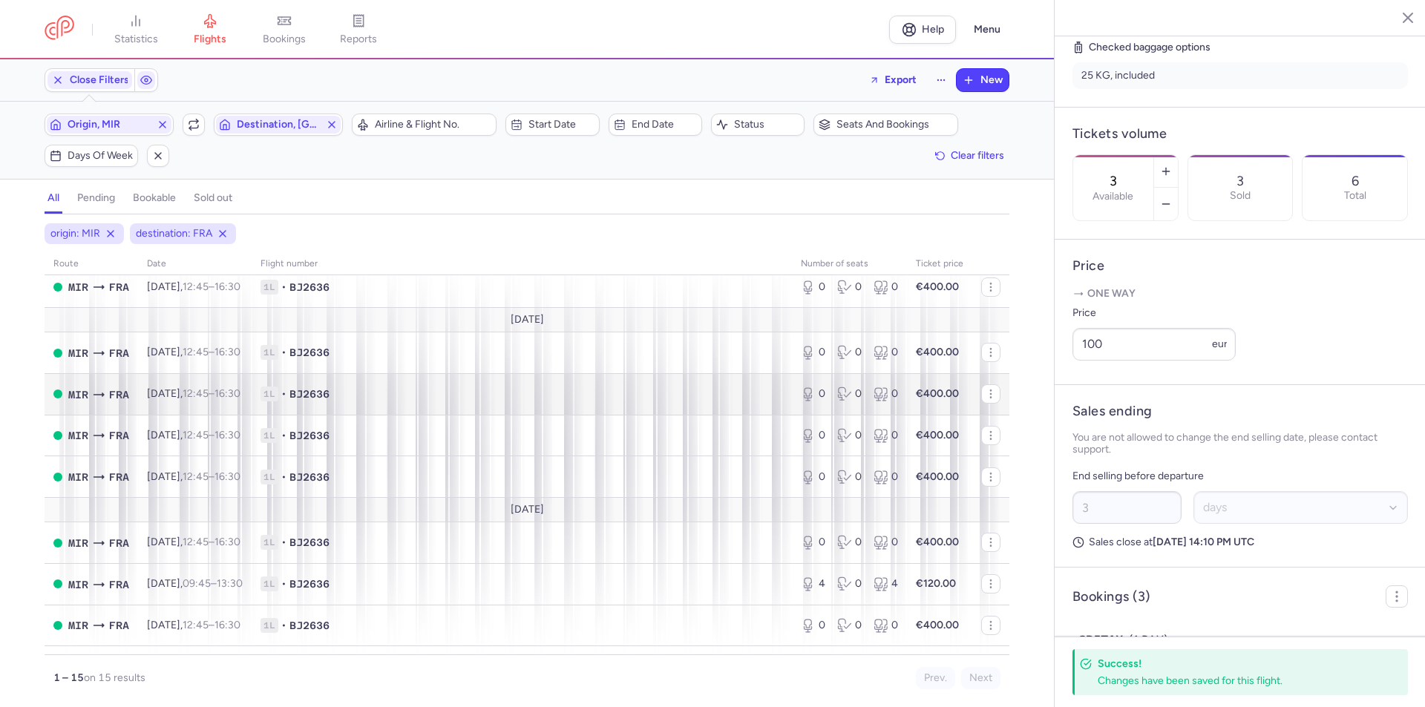
scroll to position [297, 0]
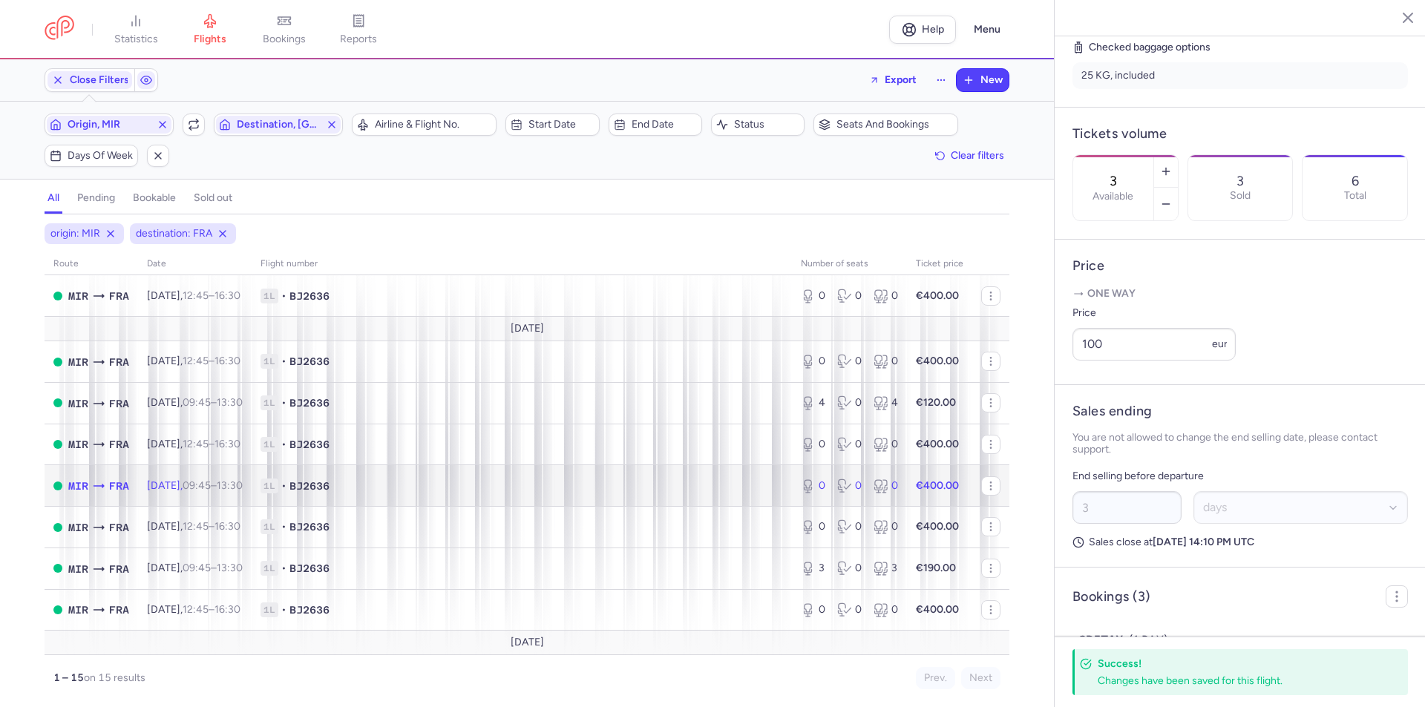
click at [188, 481] on span "[DATE] 09:45 – 13:30 +0" at bounding box center [195, 485] width 96 height 13
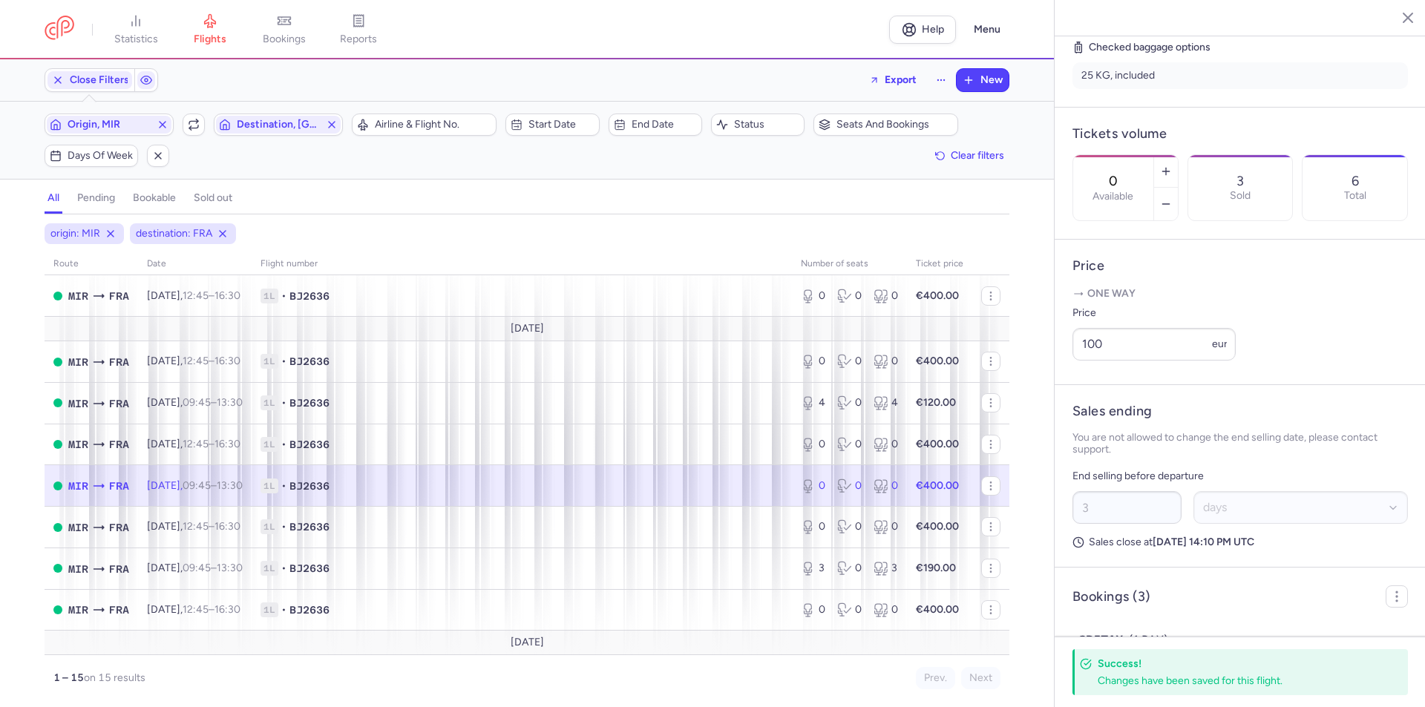
scroll to position [351, 0]
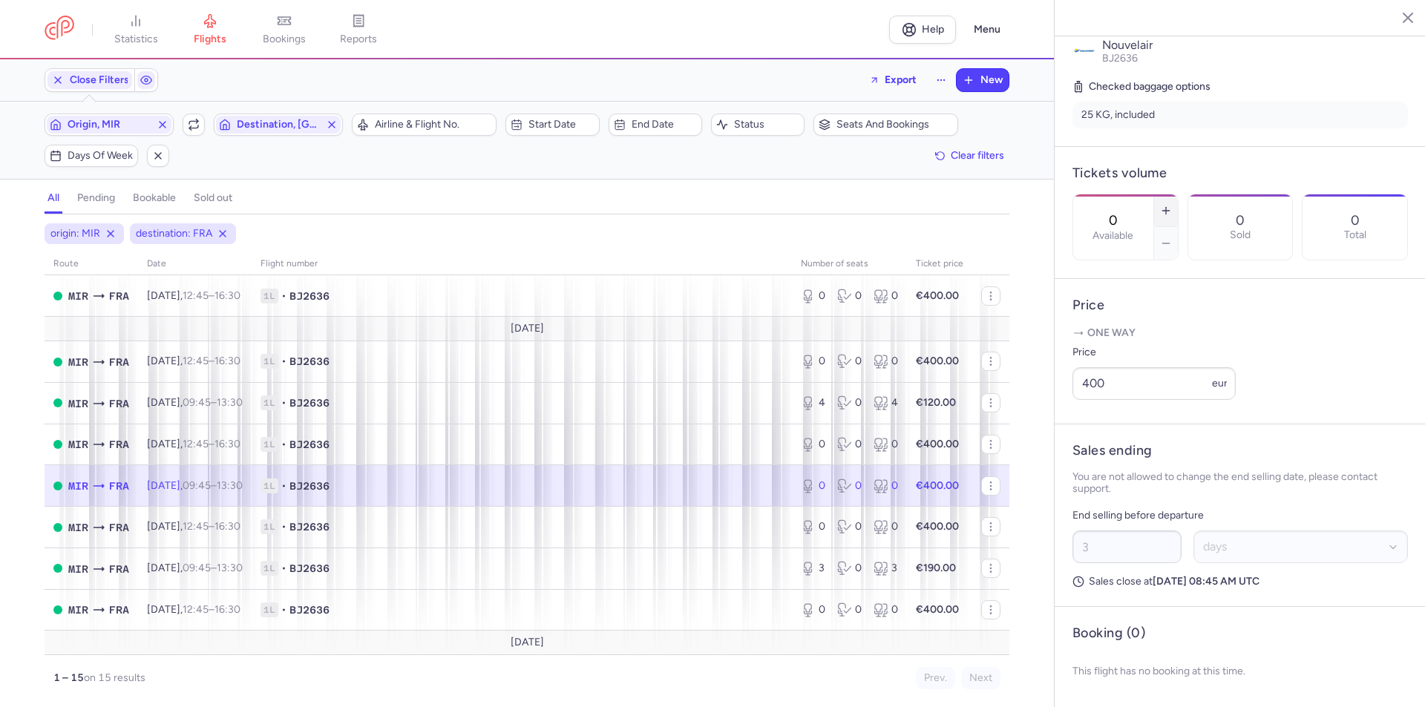
click at [1172, 205] on icon "button" at bounding box center [1166, 211] width 12 height 12
type input "1"
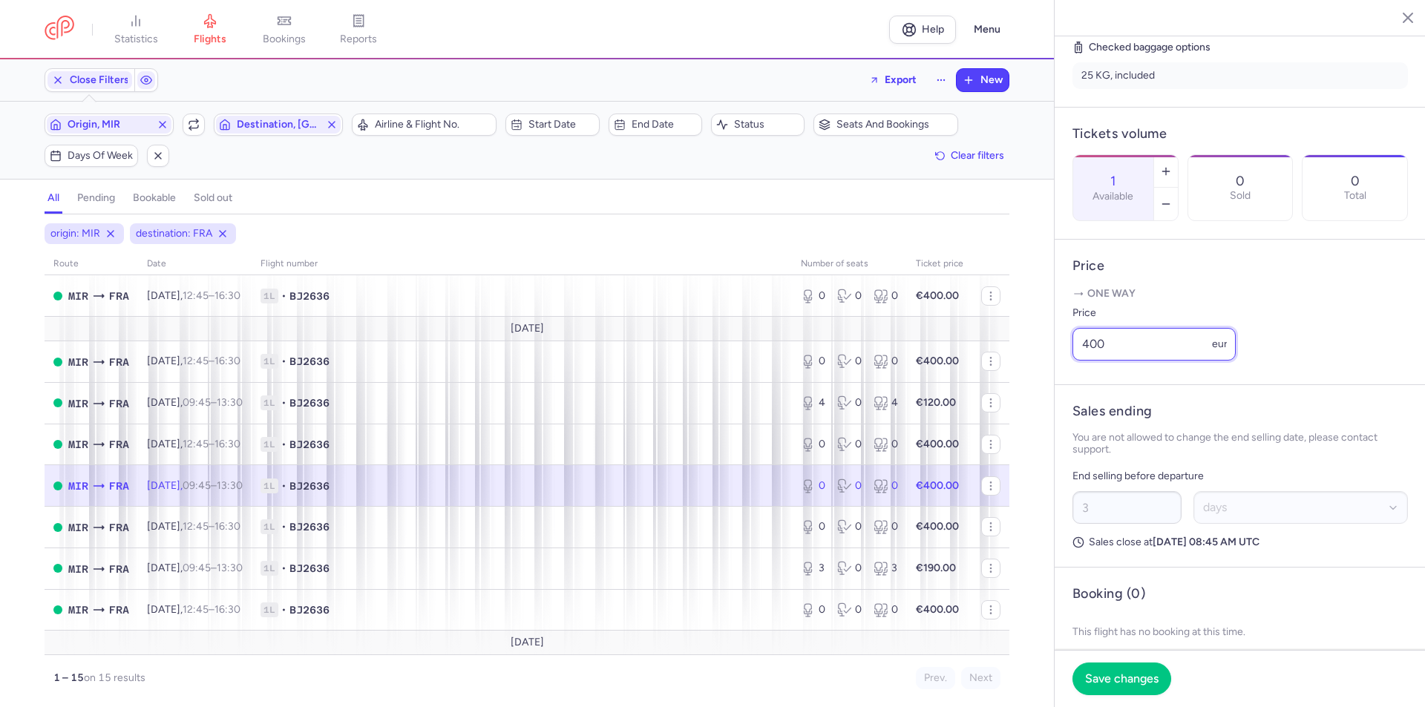
click at [1122, 361] on input "400" at bounding box center [1153, 344] width 163 height 33
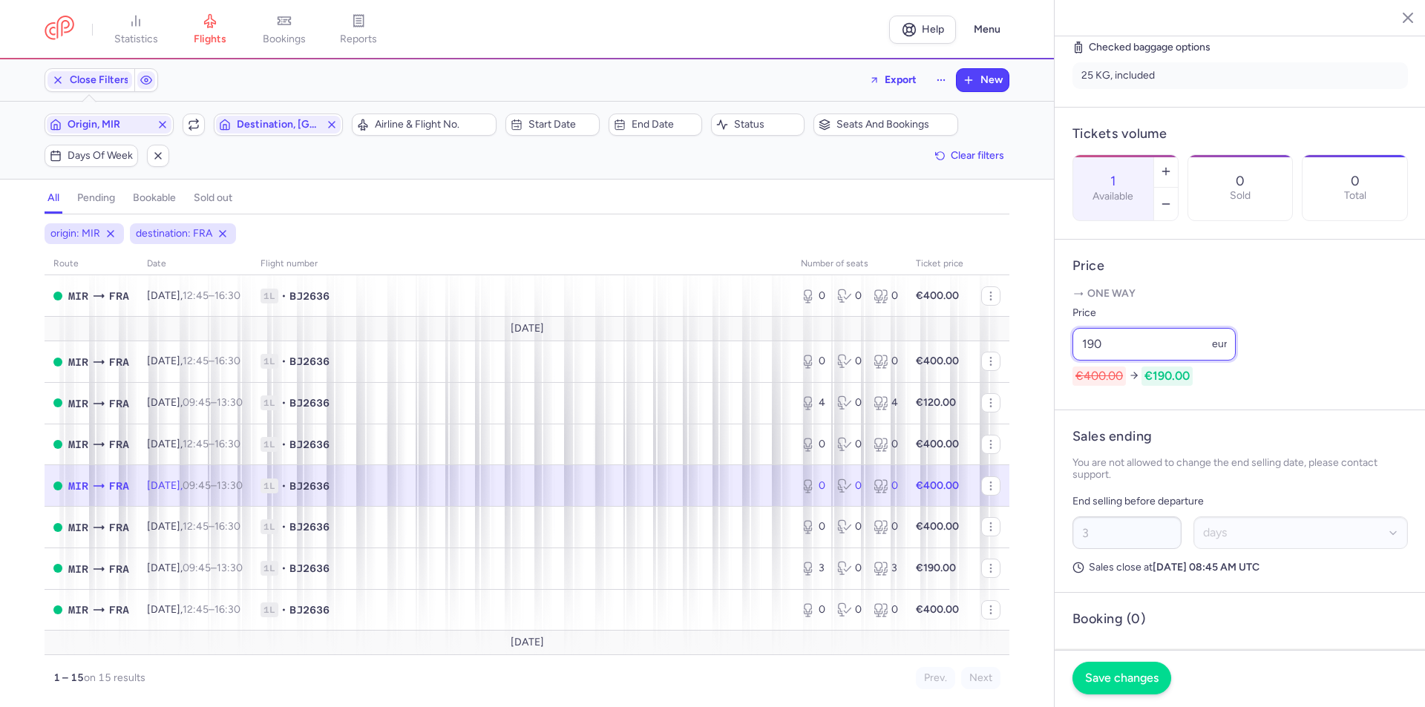
type input "190"
click at [1110, 672] on span "Save changes" at bounding box center [1121, 678] width 73 height 13
